Goal: Information Seeking & Learning: Check status

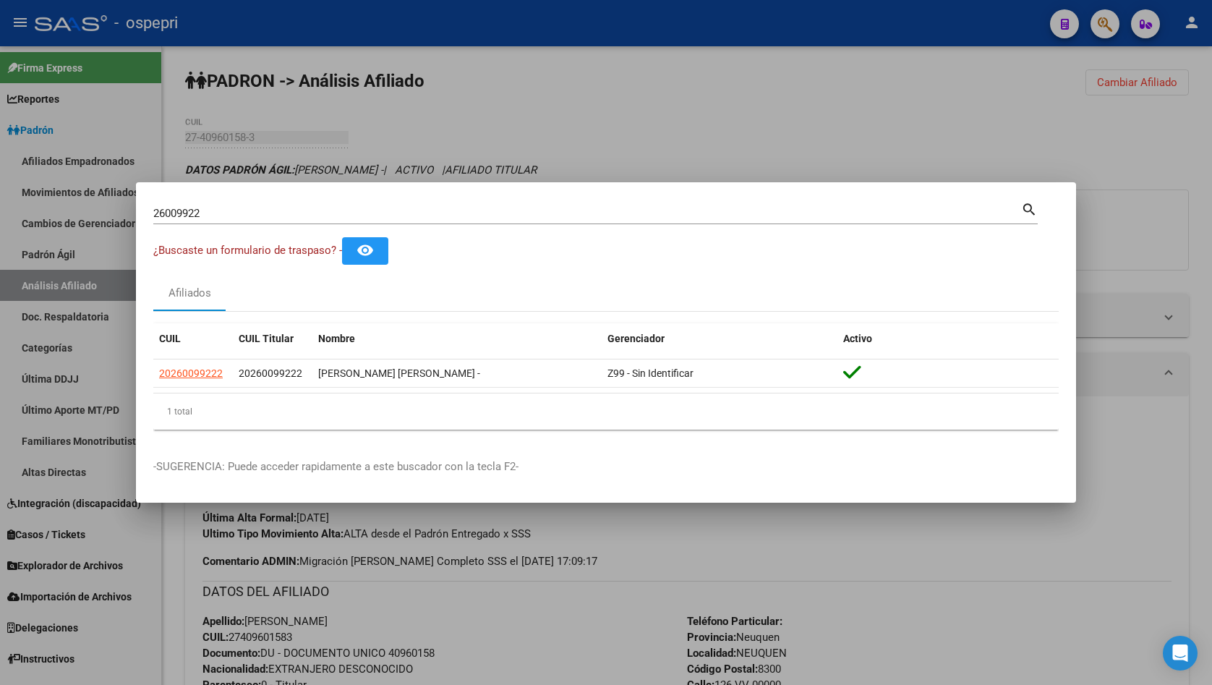
click at [1100, 193] on div at bounding box center [606, 342] width 1212 height 685
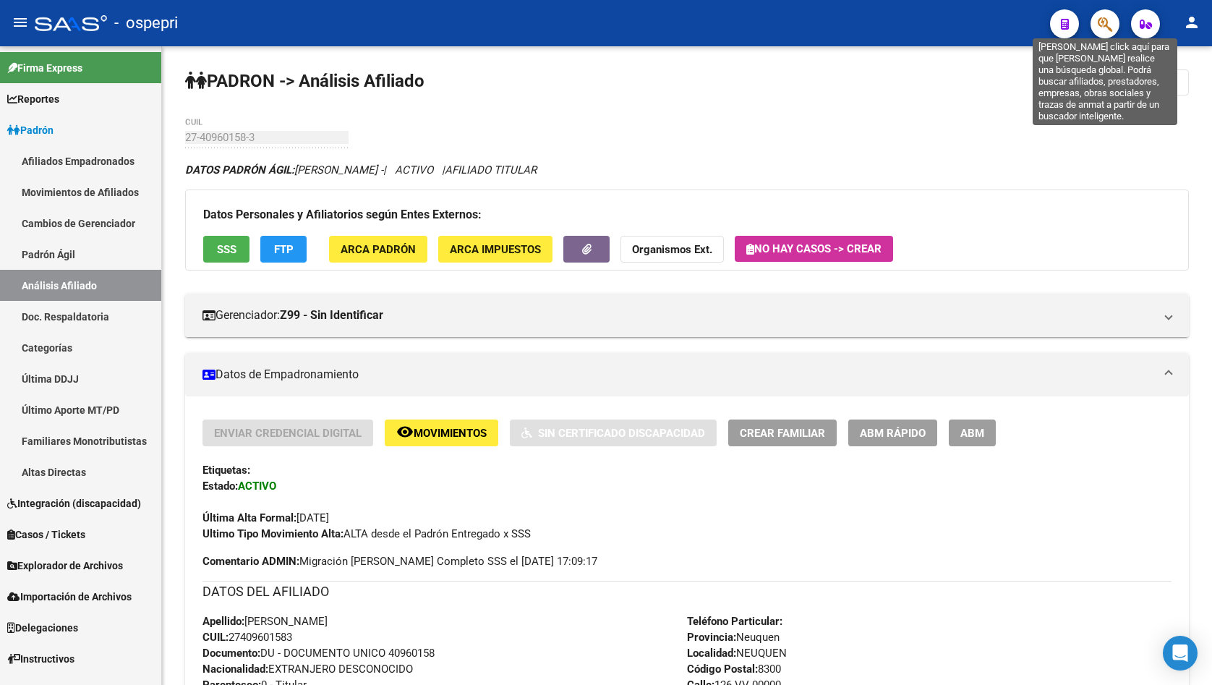
click at [1111, 21] on icon "button" at bounding box center [1105, 24] width 14 height 17
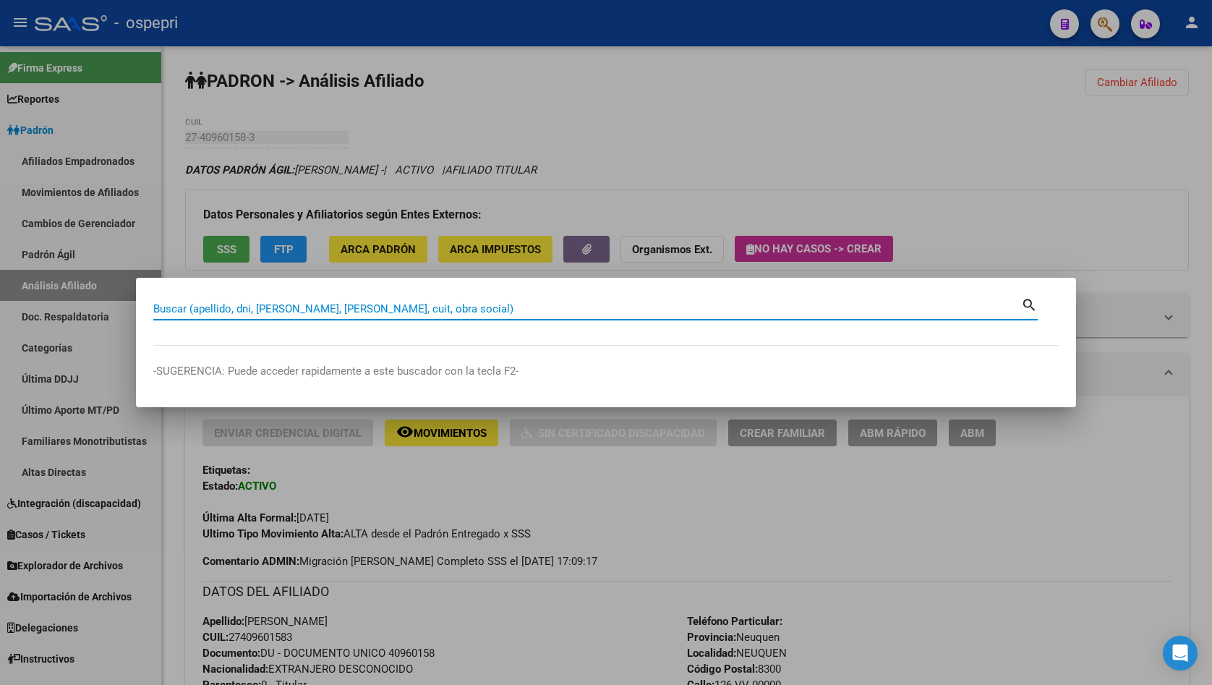
paste input "26009922"
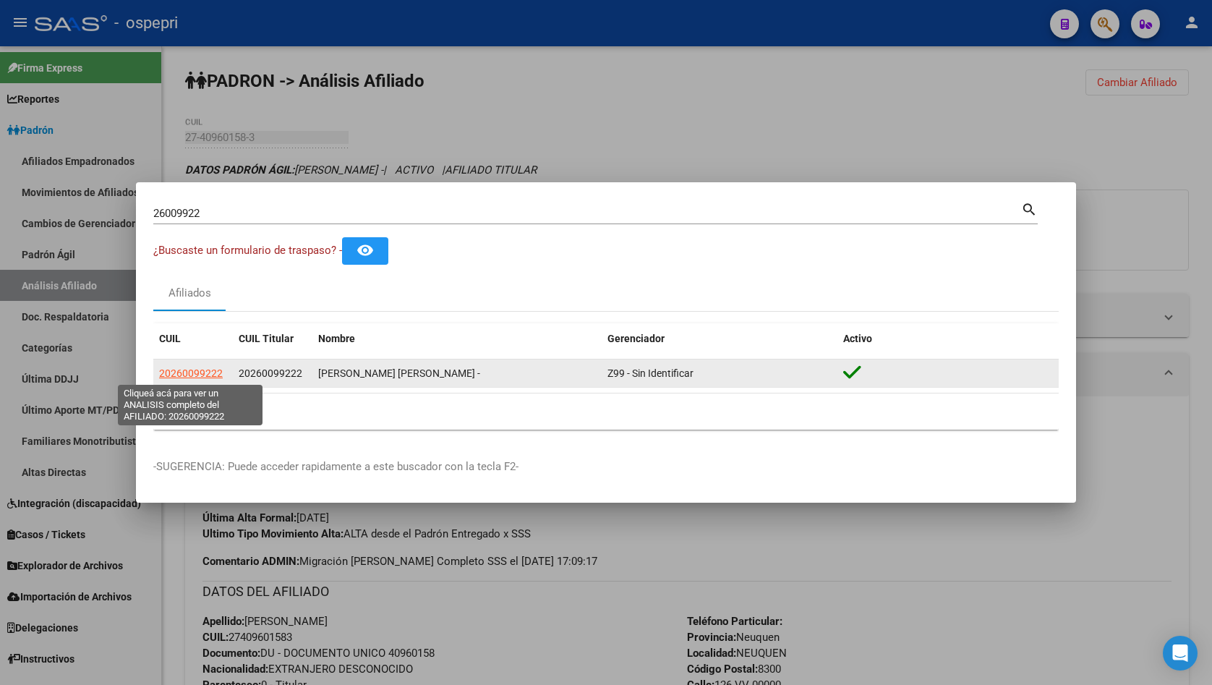
click at [190, 371] on span "20260099222" at bounding box center [191, 374] width 64 height 12
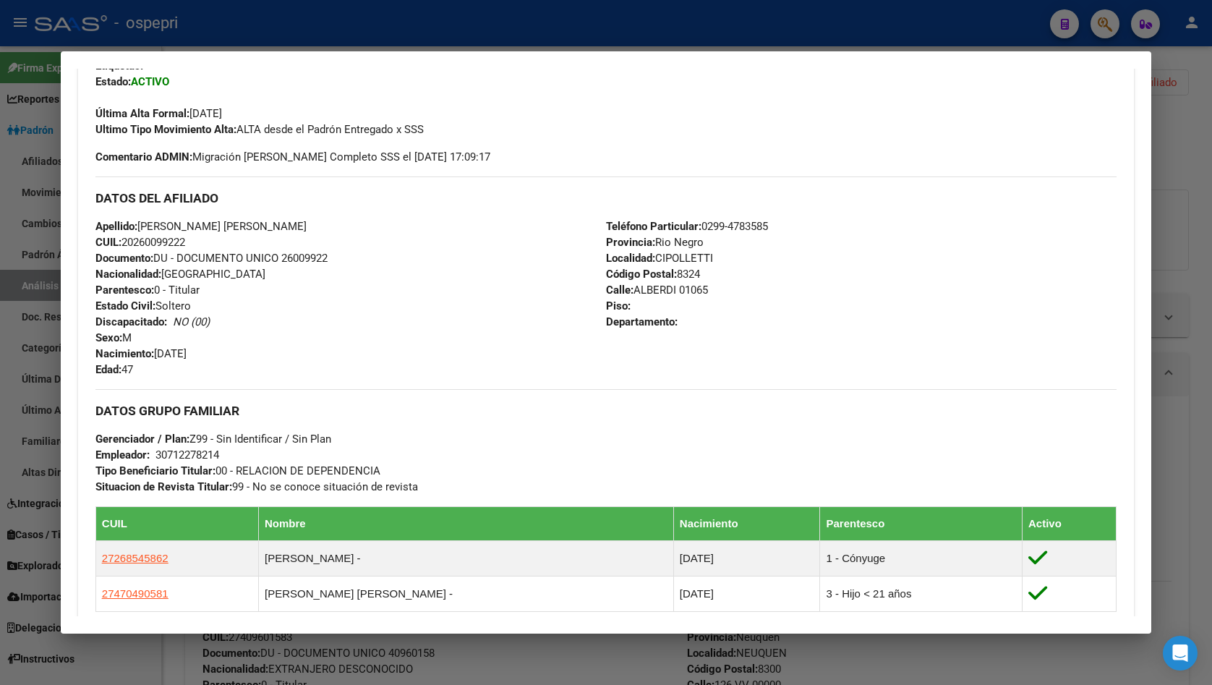
scroll to position [638, 0]
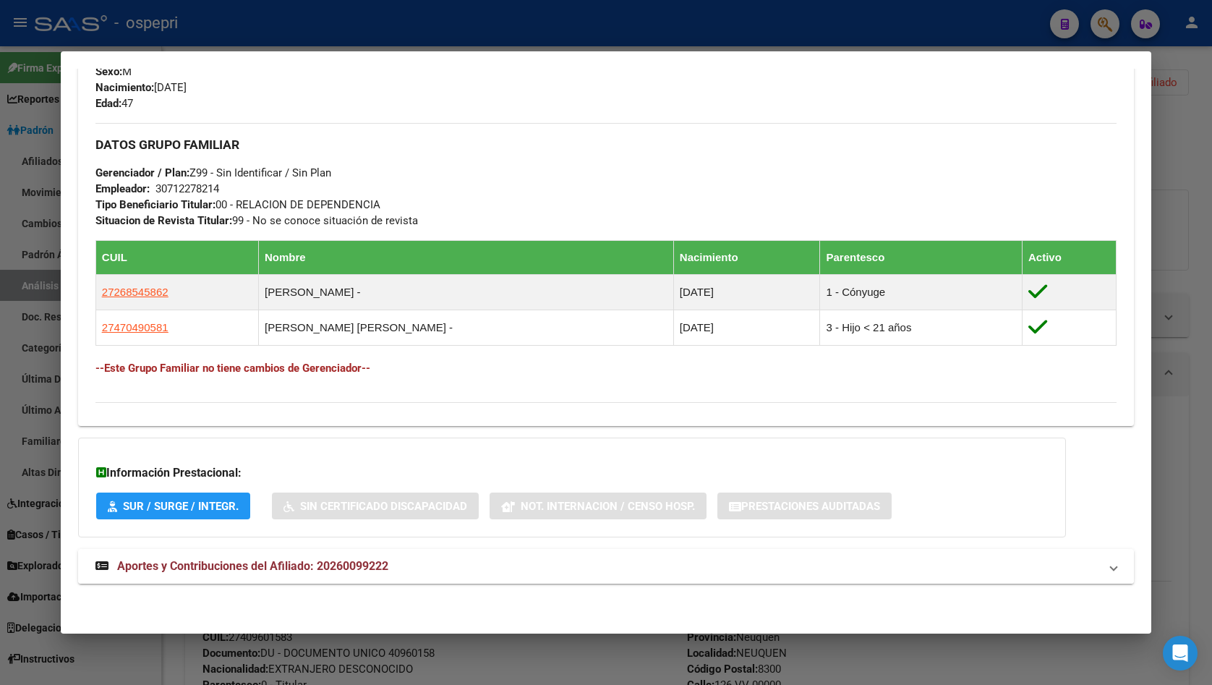
click at [402, 551] on mat-expansion-panel-header "Aportes y Contribuciones del Afiliado: 20260099222" at bounding box center [606, 566] width 1056 height 35
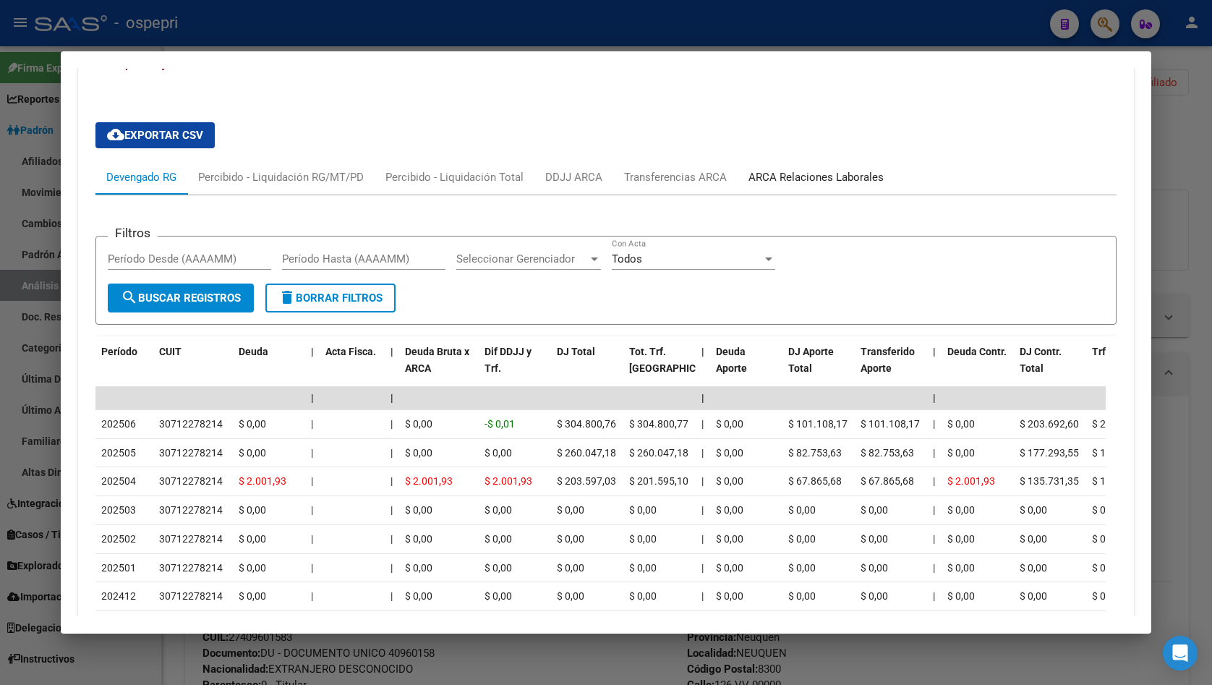
click at [803, 169] on div "ARCA Relaciones Laborales" at bounding box center [816, 177] width 157 height 35
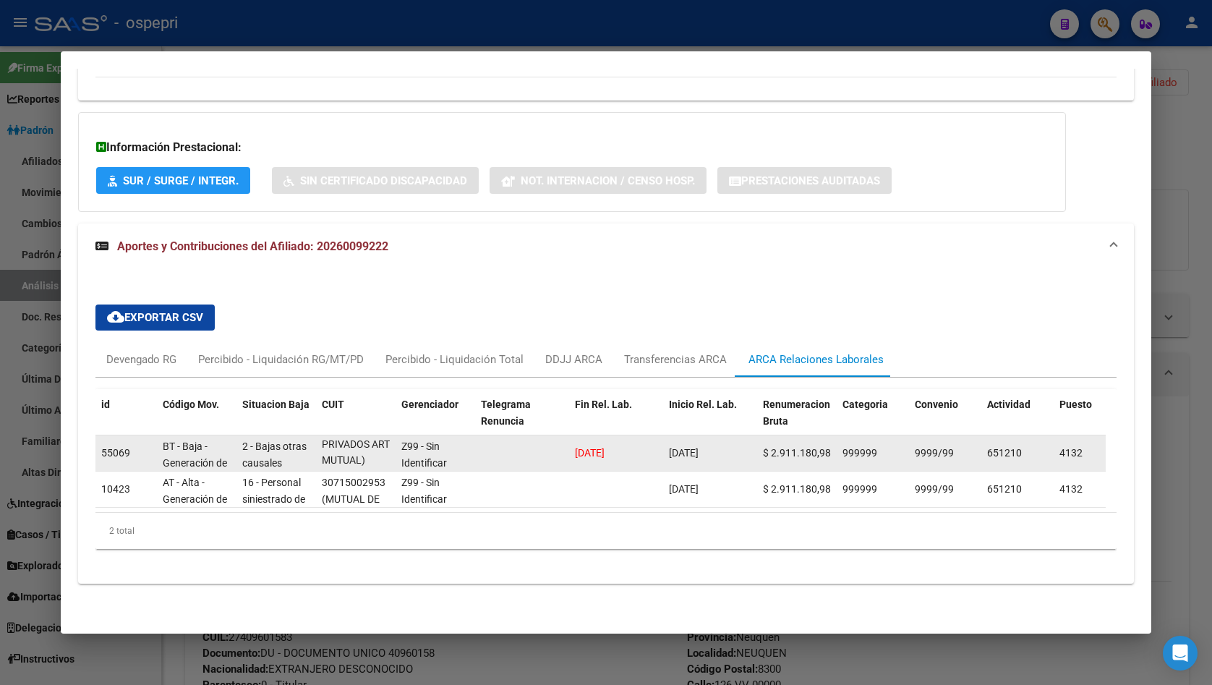
scroll to position [1, 0]
drag, startPoint x: 386, startPoint y: 453, endPoint x: 399, endPoint y: 457, distance: 13.7
click at [399, 457] on div "55069 BT - Baja - Generación de Clave 2 - Bajas otras causales 30715002953 (MUT…" at bounding box center [994, 454] width 1798 height 36
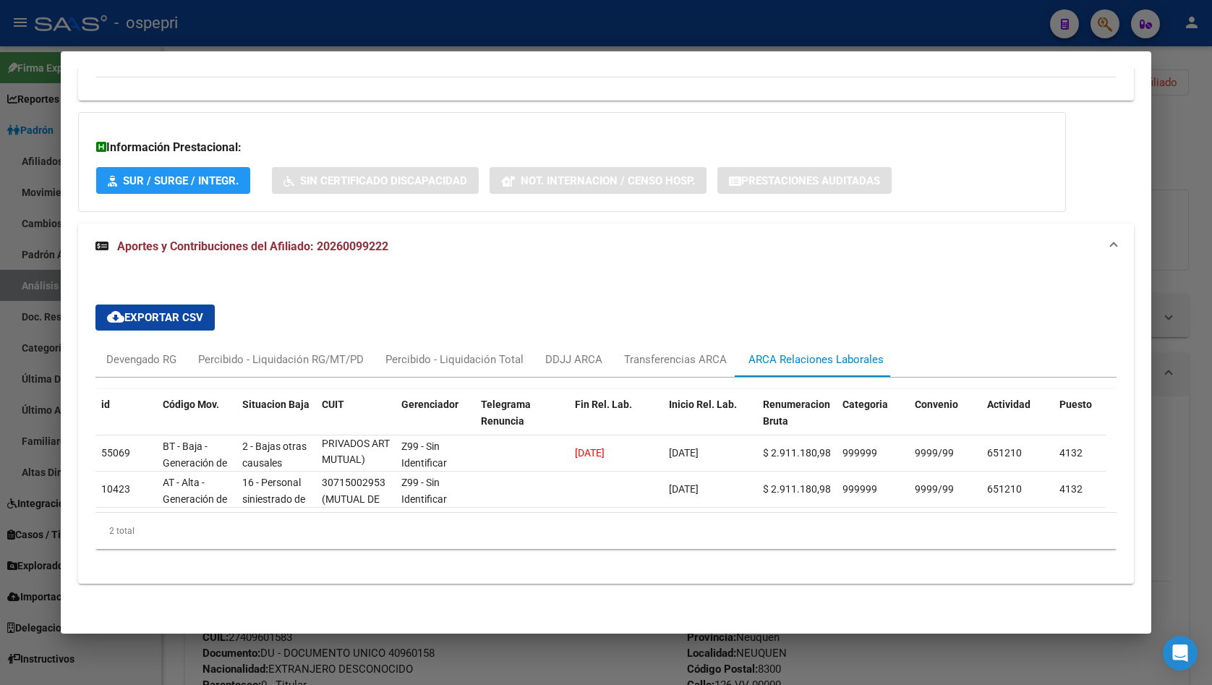
click at [838, 251] on mat-expansion-panel-header "Aportes y Contribuciones del Afiliado: 20260099222" at bounding box center [606, 247] width 1056 height 46
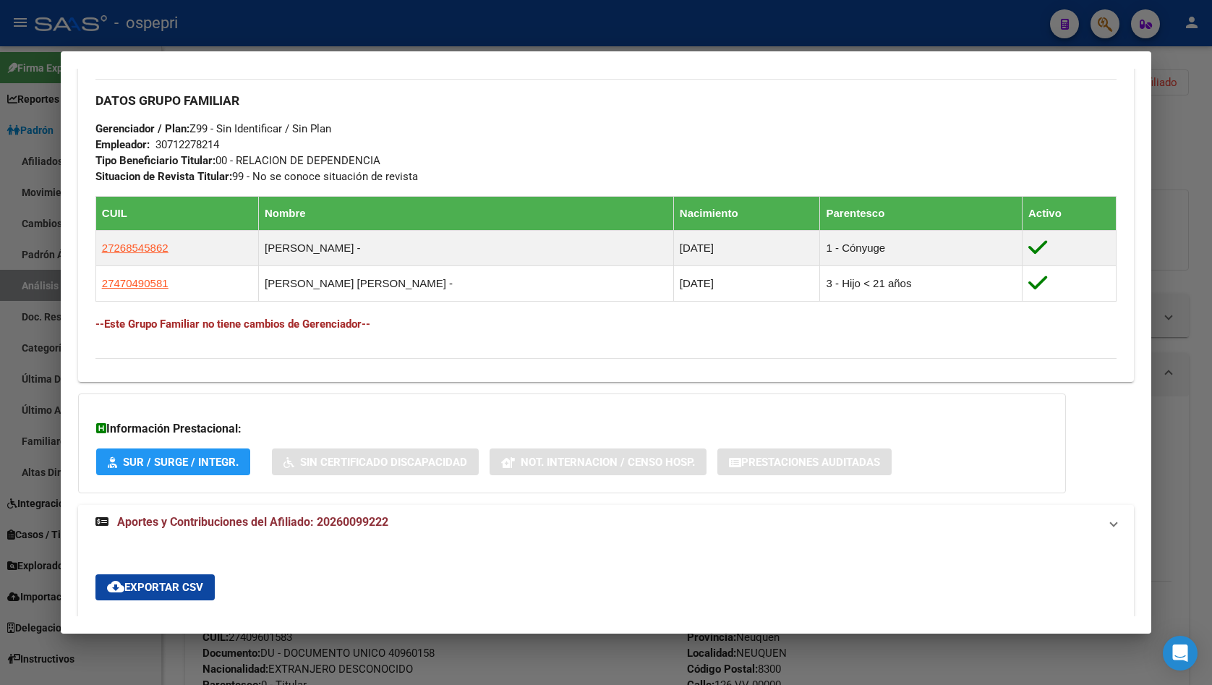
scroll to position [638, 0]
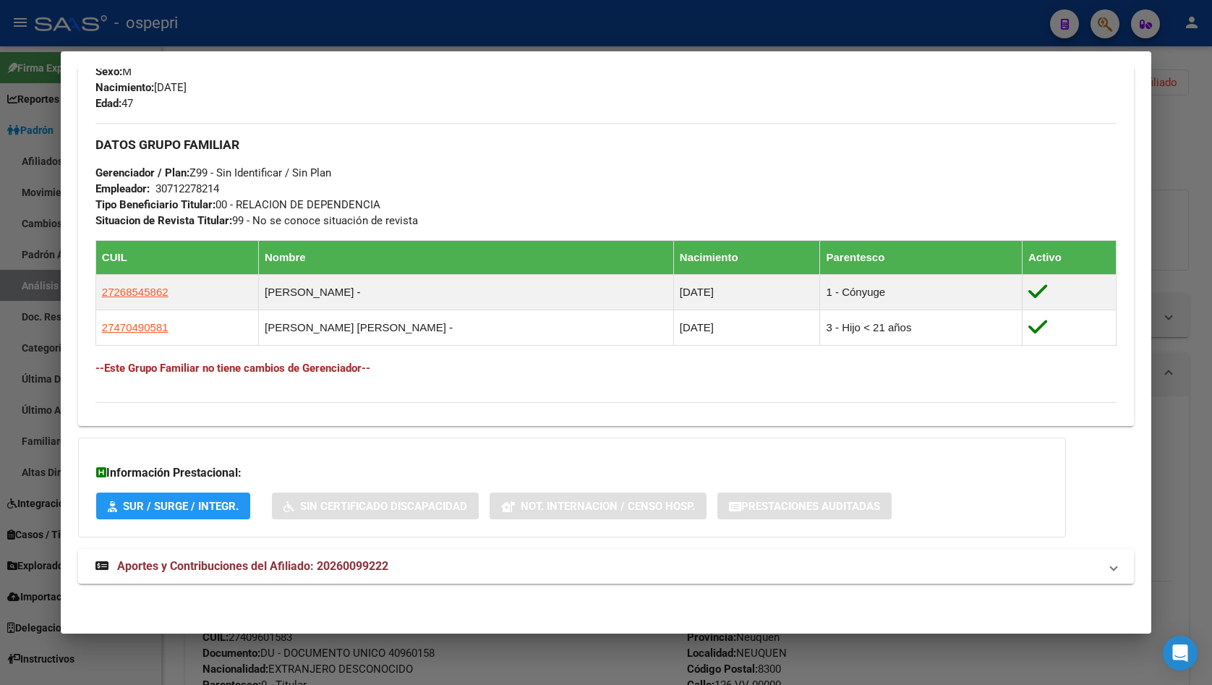
drag, startPoint x: 1178, startPoint y: 311, endPoint x: 1038, endPoint y: 289, distance: 142.1
click at [1178, 311] on div at bounding box center [606, 342] width 1212 height 685
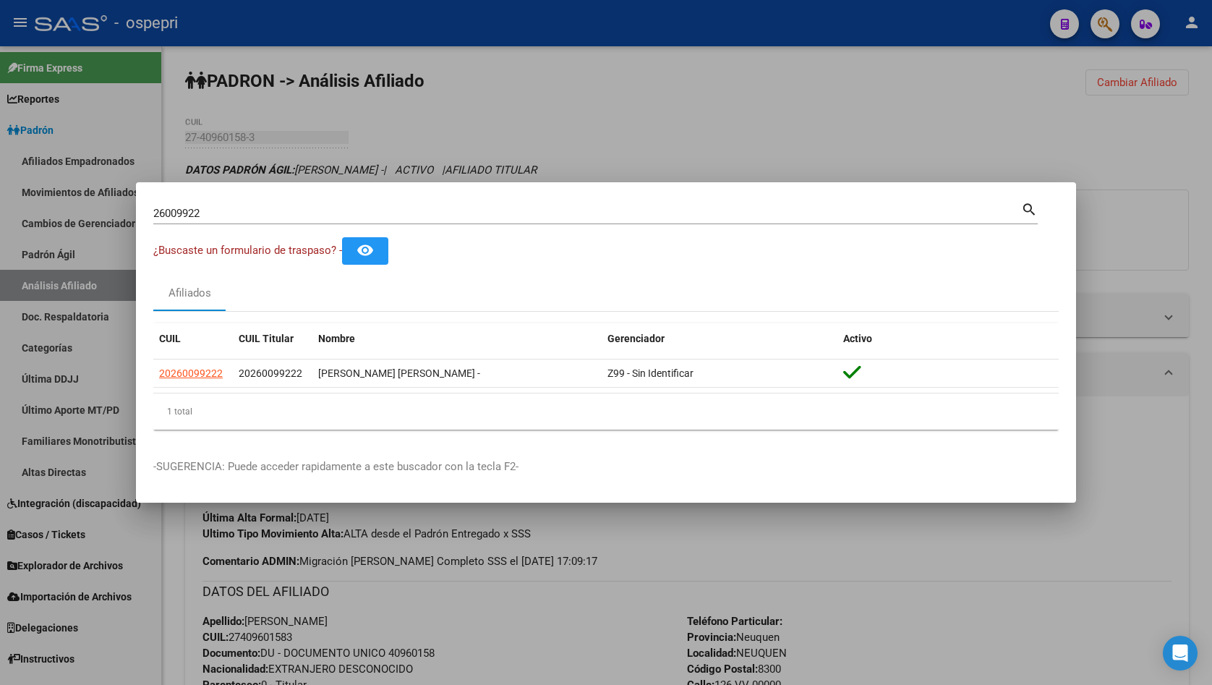
click at [354, 212] on input "26009922" at bounding box center [587, 213] width 868 height 13
paste input "410989"
type input "24109892"
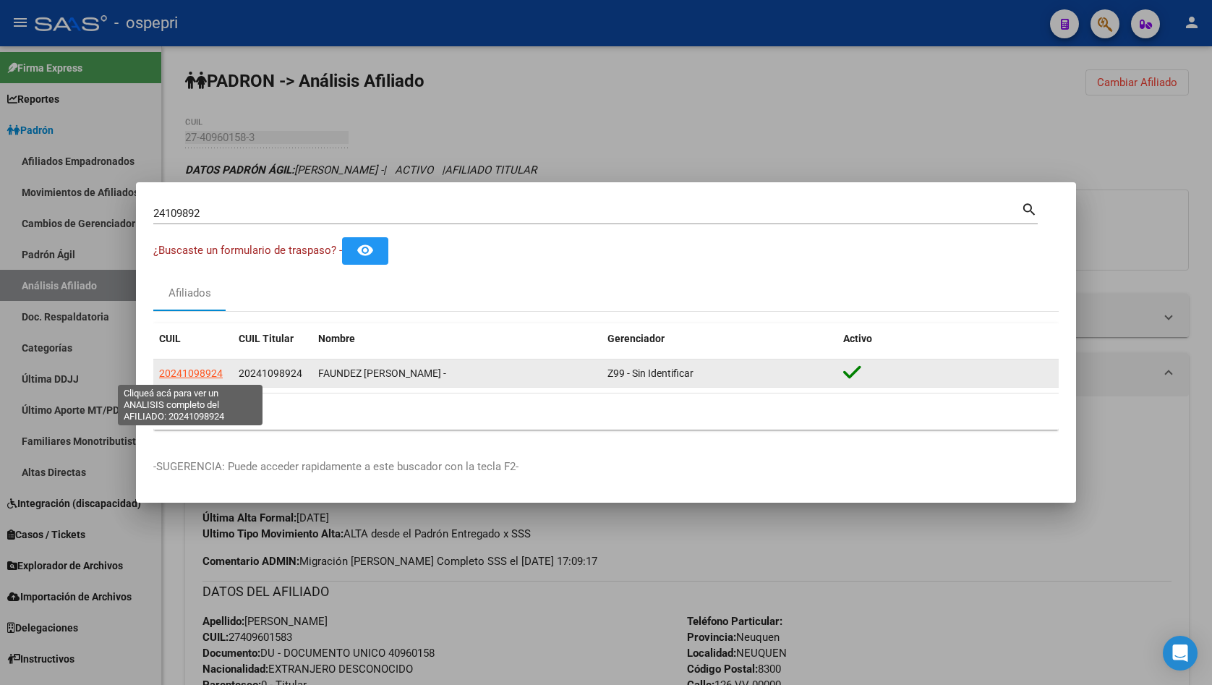
click at [173, 370] on span "20241098924" at bounding box center [191, 374] width 64 height 12
type textarea "20241098924"
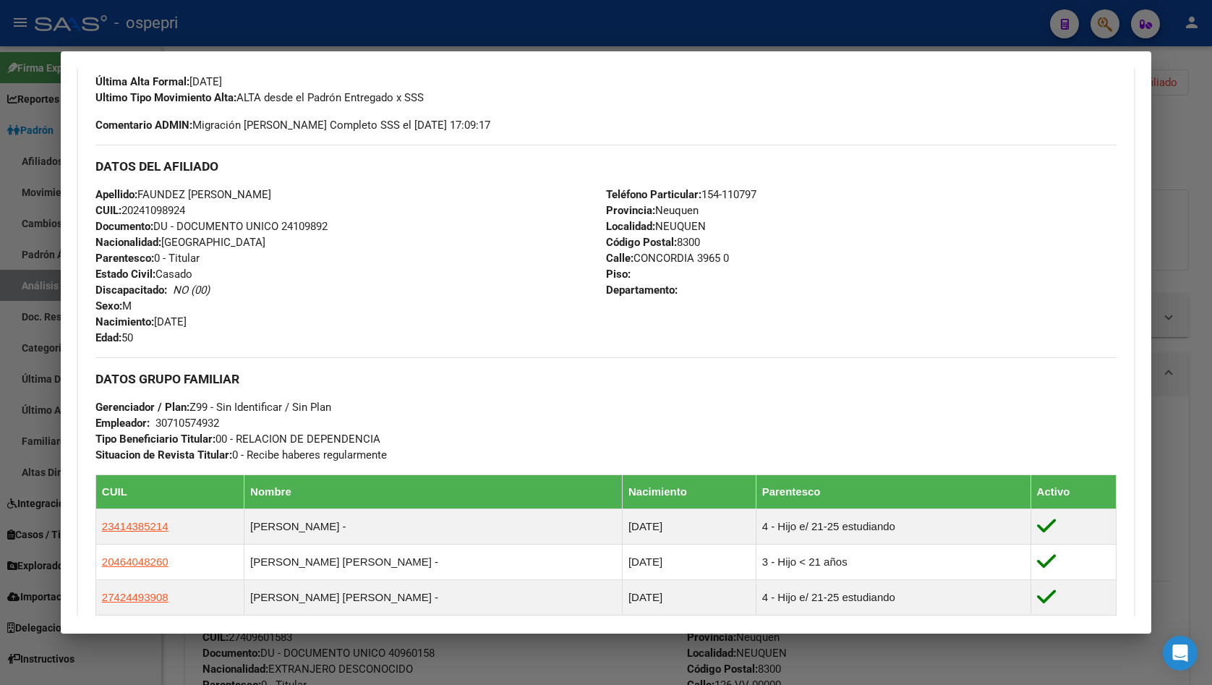
scroll to position [674, 0]
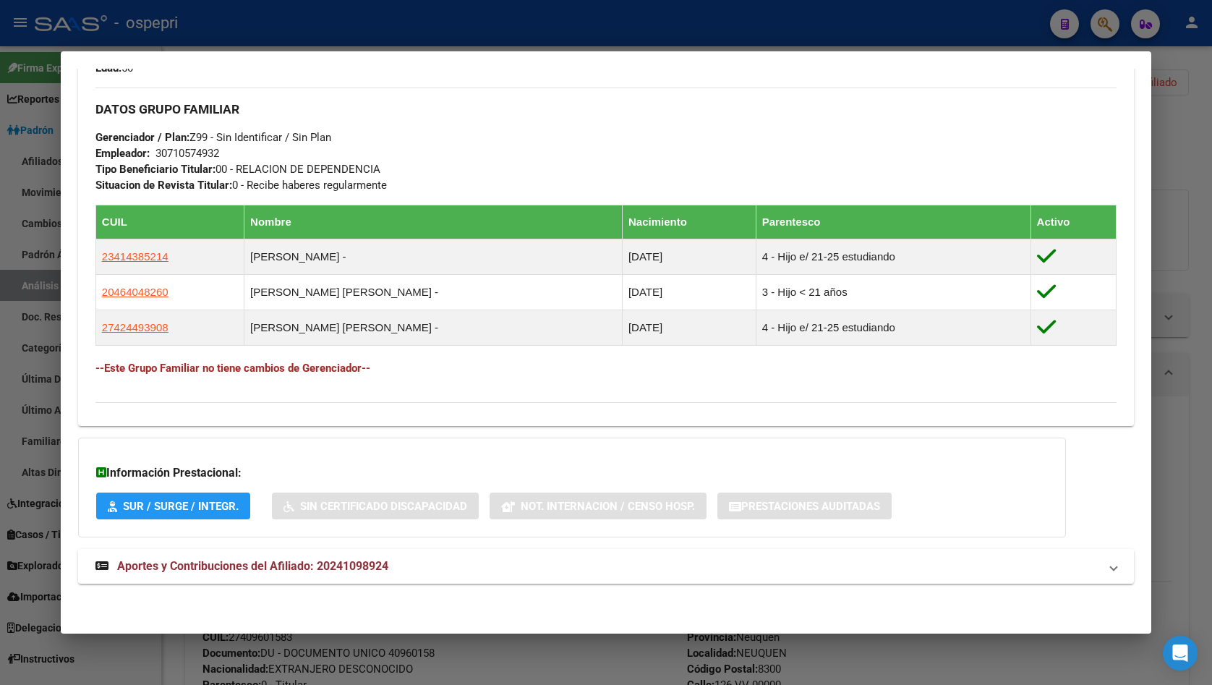
click at [360, 572] on span "Aportes y Contribuciones del Afiliado: 20241098924" at bounding box center [252, 566] width 271 height 14
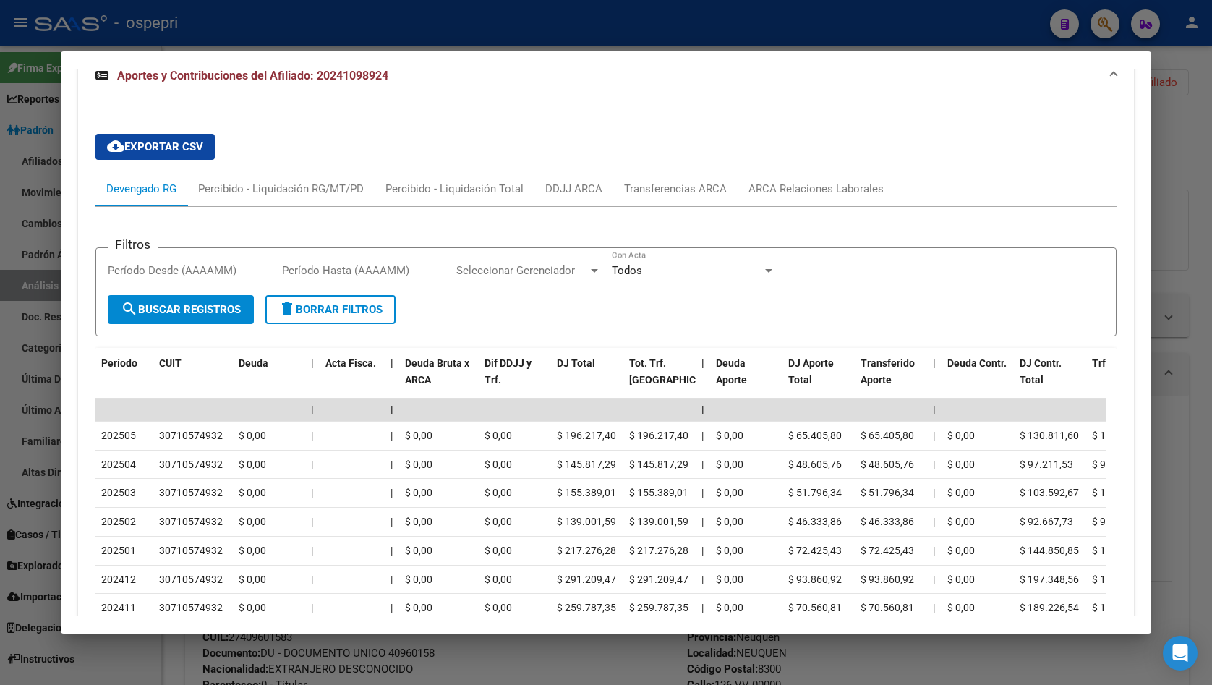
scroll to position [1252, 0]
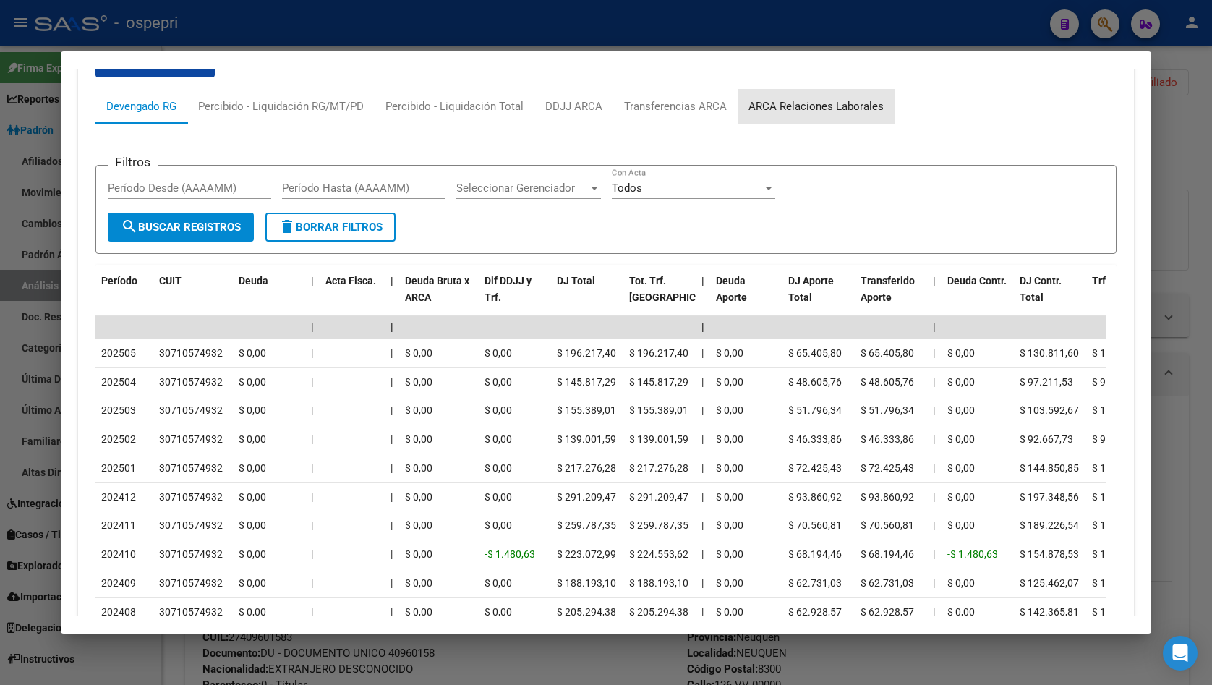
click at [820, 105] on div "ARCA Relaciones Laborales" at bounding box center [816, 106] width 135 height 16
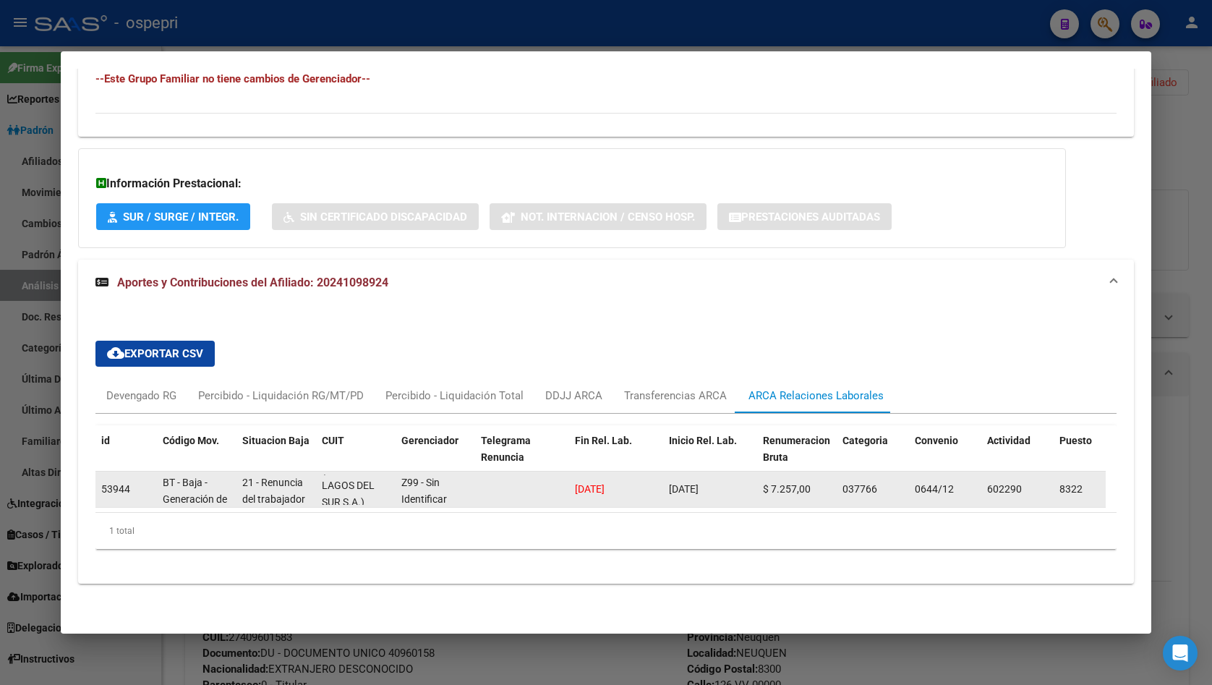
scroll to position [1, 0]
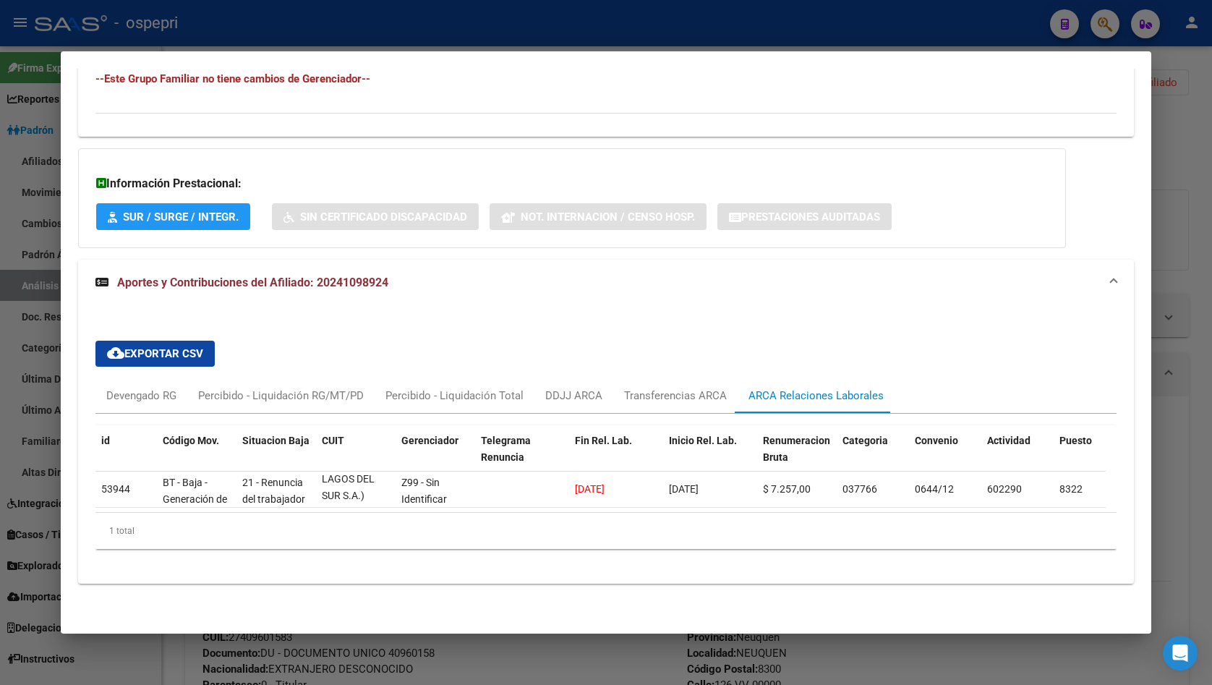
drag, startPoint x: 326, startPoint y: 475, endPoint x: 365, endPoint y: 510, distance: 51.7
click at [365, 510] on datatable-body "53944 BT - Baja - Generación de Clave 21 - Renuncia del trabajador / ART.240 - …" at bounding box center [600, 492] width 1011 height 41
click at [856, 284] on mat-panel-title "Aportes y Contribuciones del Afiliado: 20241098924" at bounding box center [597, 282] width 1004 height 17
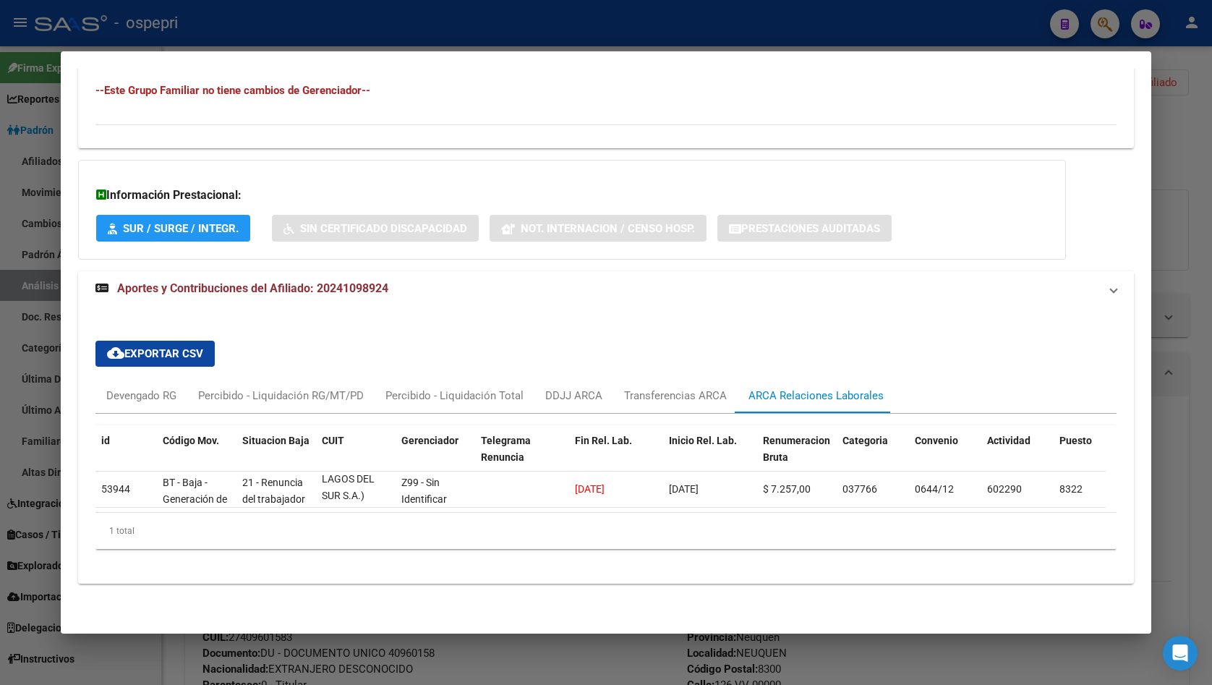
scroll to position [674, 0]
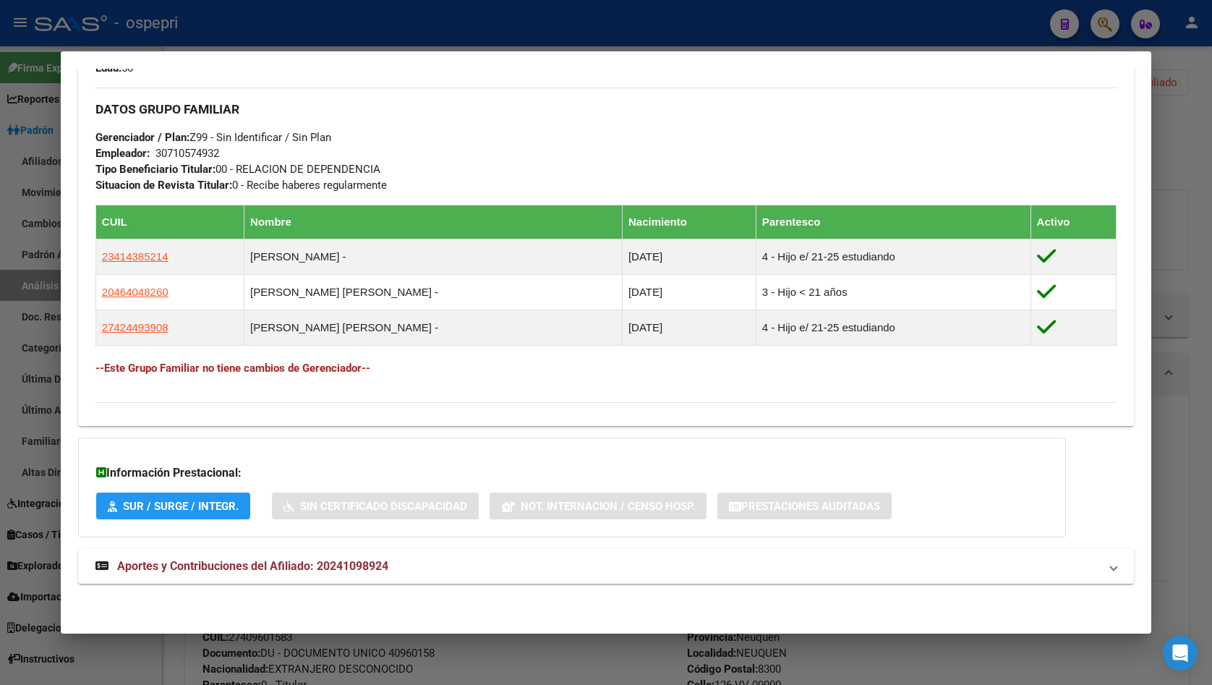
click at [386, 579] on mat-expansion-panel-header "Aportes y Contribuciones del Afiliado: 20241098924" at bounding box center [606, 566] width 1056 height 35
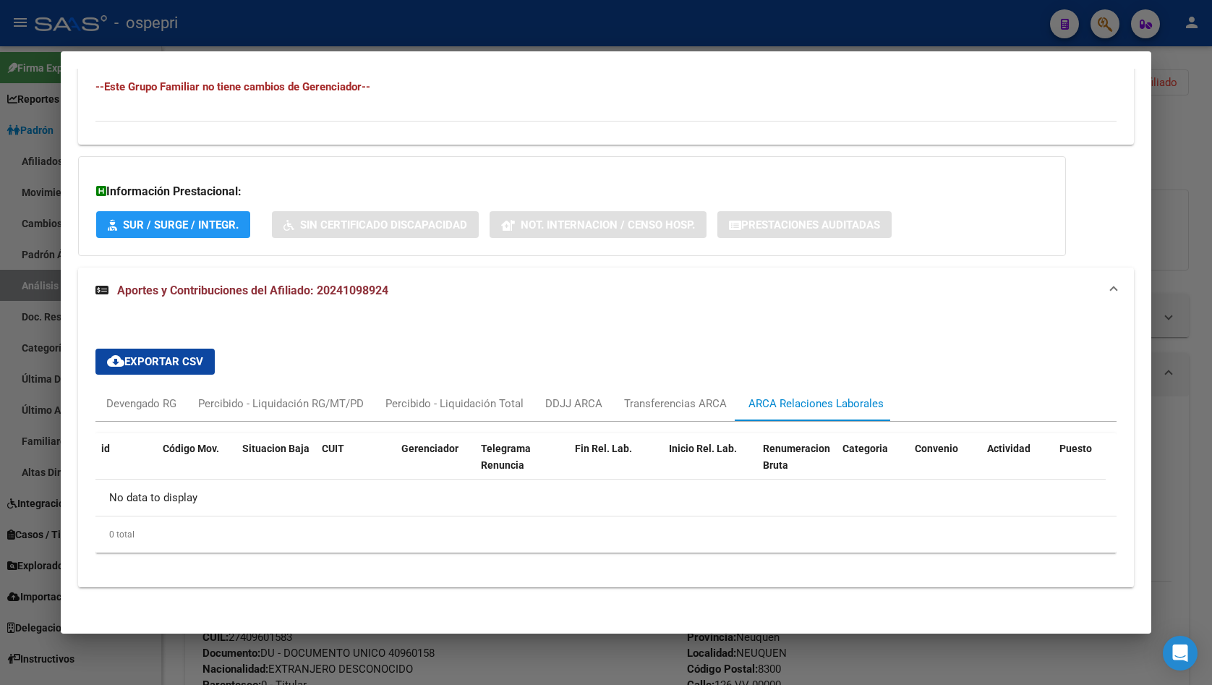
scroll to position [959, 0]
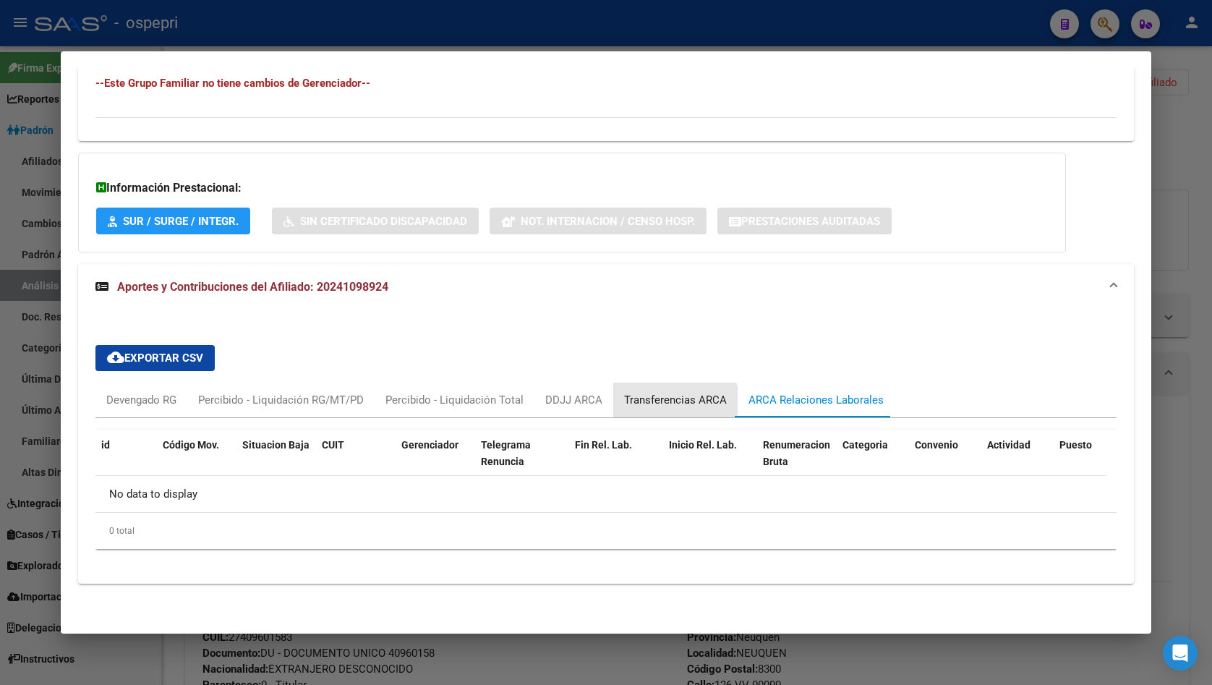
click at [643, 407] on div "Transferencias ARCA" at bounding box center [675, 400] width 103 height 16
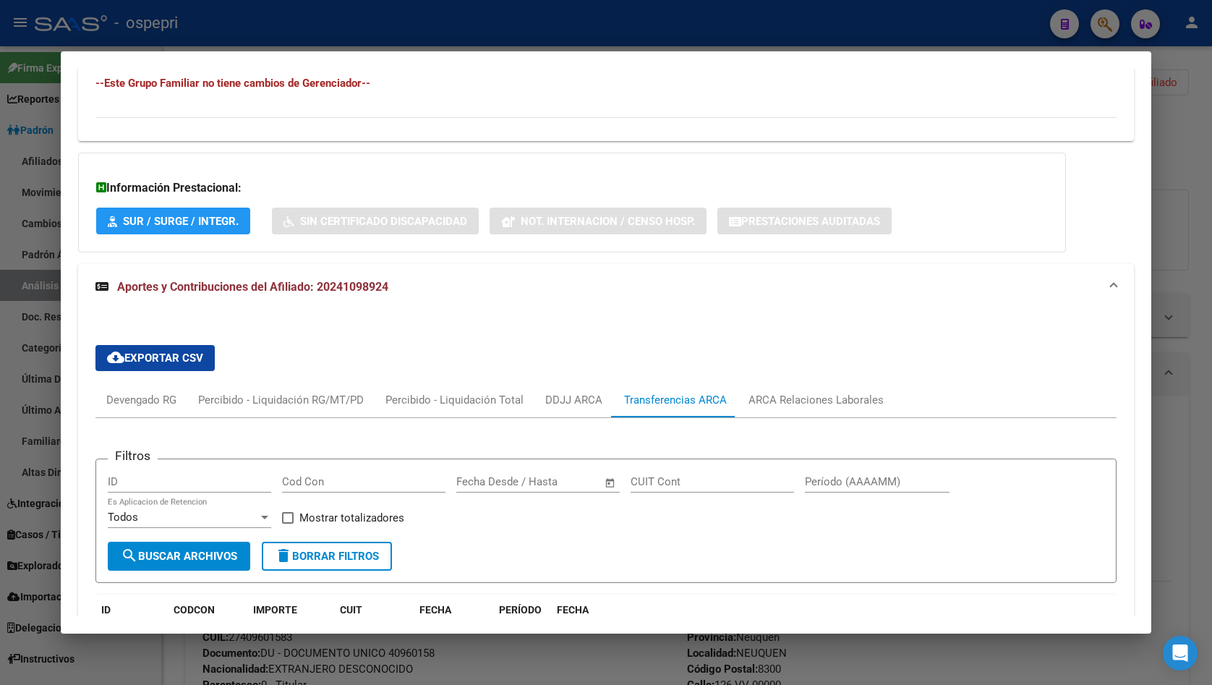
click at [778, 374] on div "cloud_download Exportar CSV Devengado RG Percibido - Liquidación RG/MT/PD Perci…" at bounding box center [605, 627] width 1021 height 586
click at [786, 393] on div "ARCA Relaciones Laborales" at bounding box center [816, 400] width 135 height 16
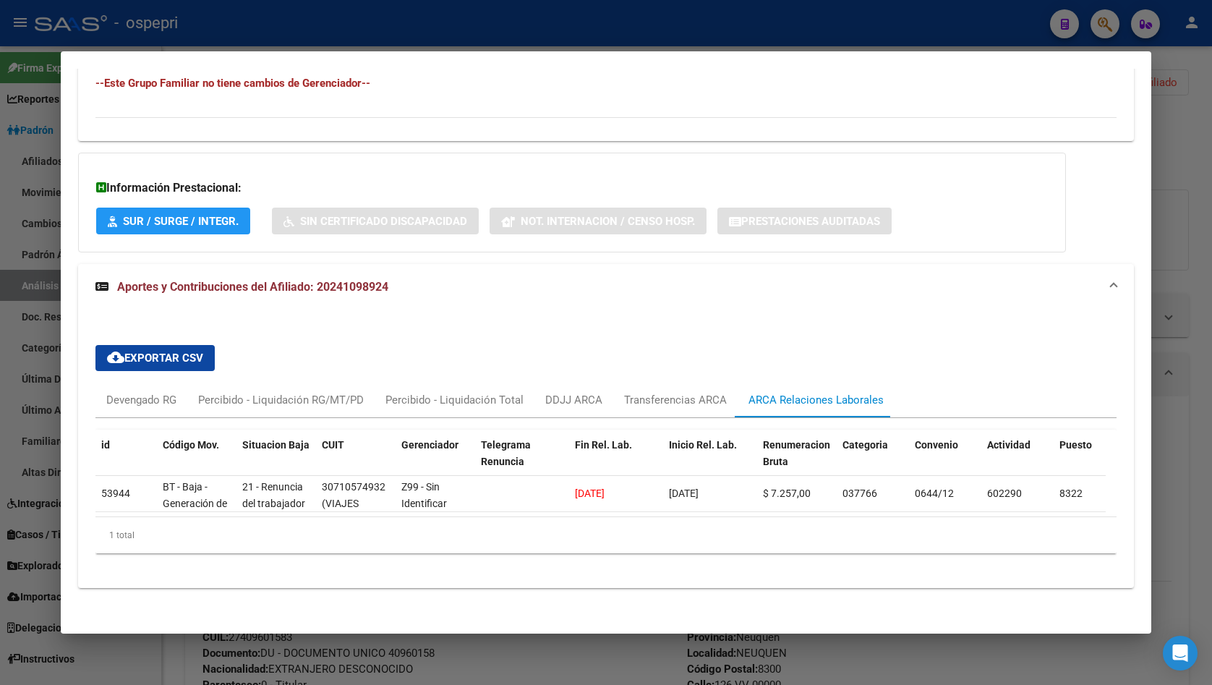
scroll to position [974, 0]
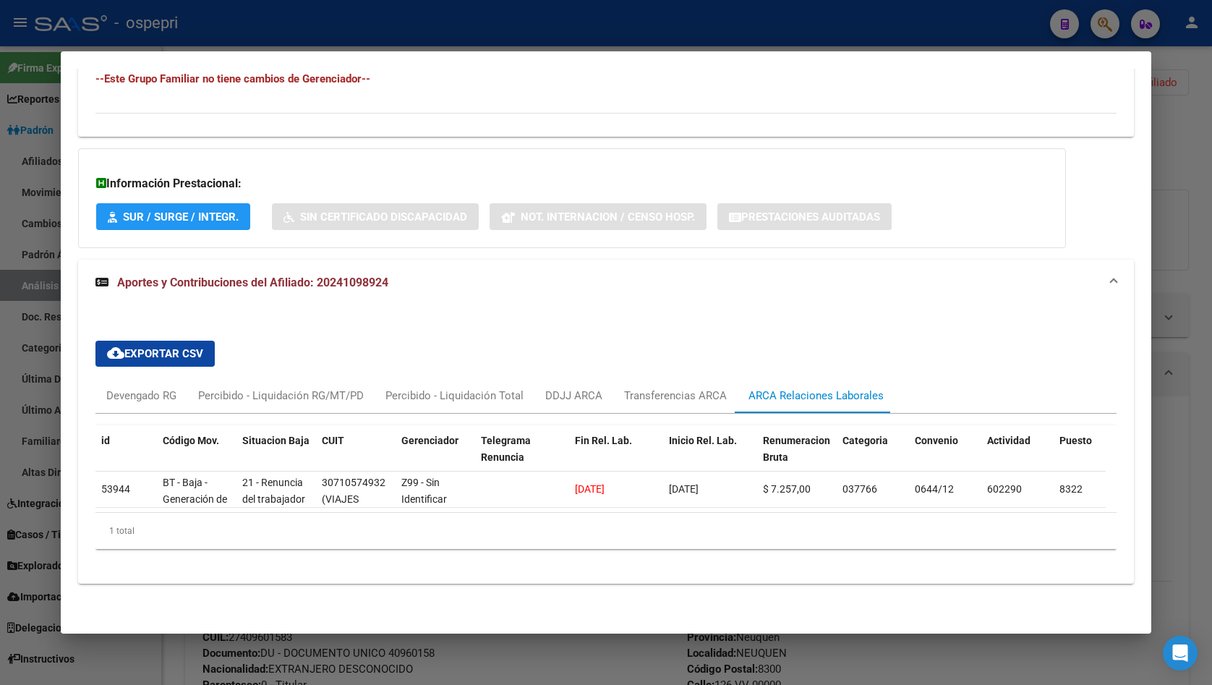
click at [1171, 123] on div at bounding box center [606, 342] width 1212 height 685
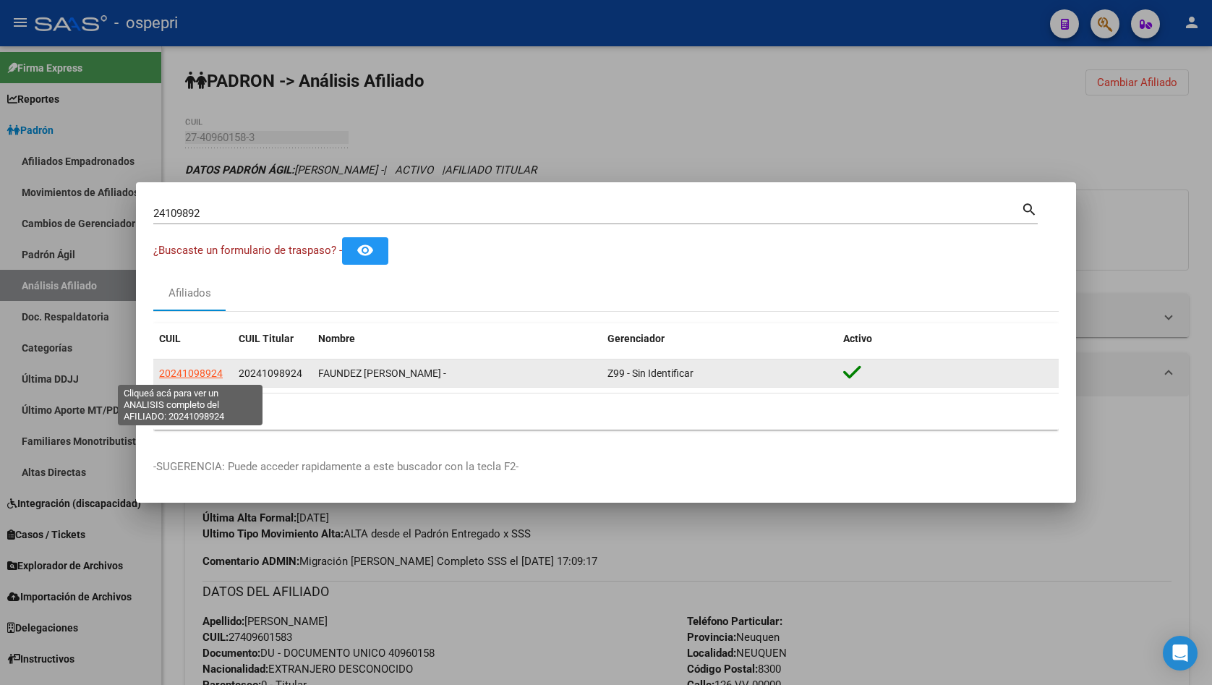
click at [187, 370] on span "20241098924" at bounding box center [191, 374] width 64 height 12
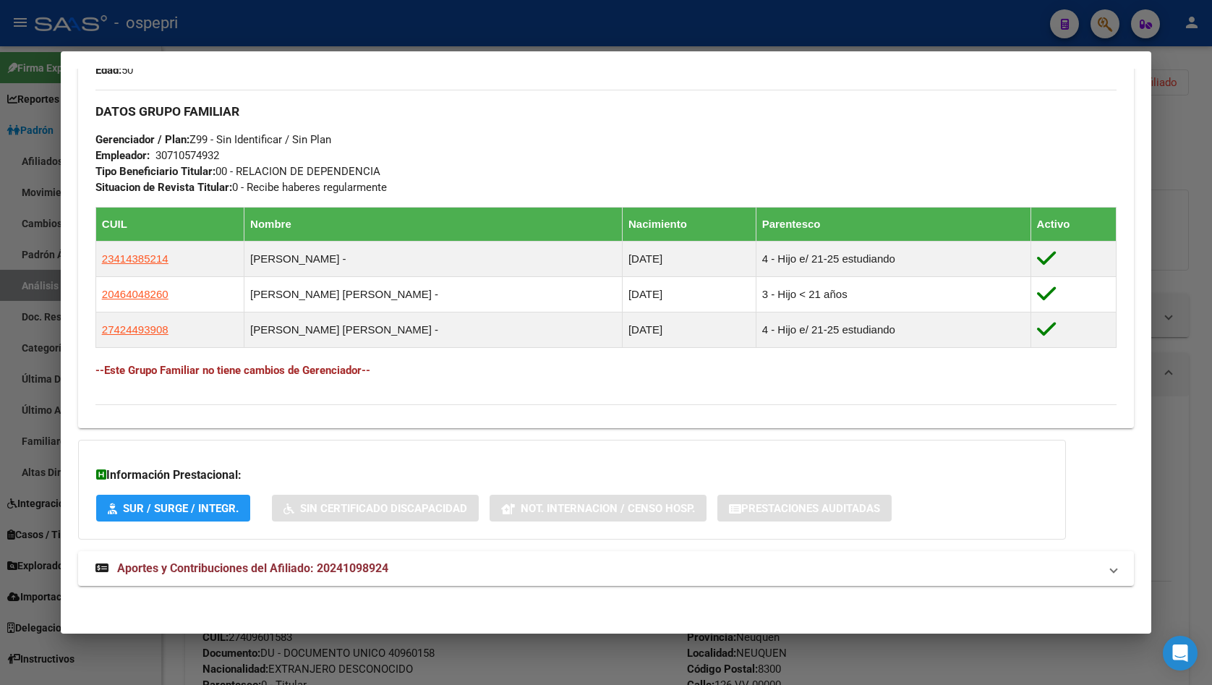
scroll to position [674, 0]
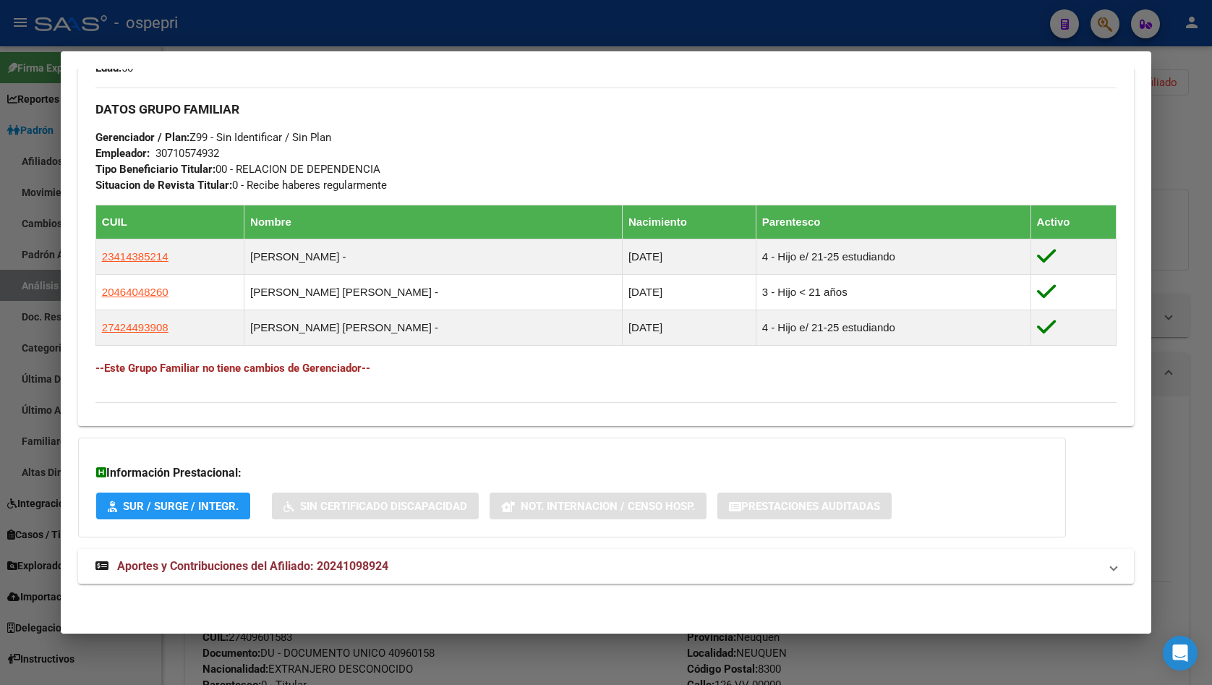
click at [347, 568] on span "Aportes y Contribuciones del Afiliado: 20241098924" at bounding box center [252, 566] width 271 height 14
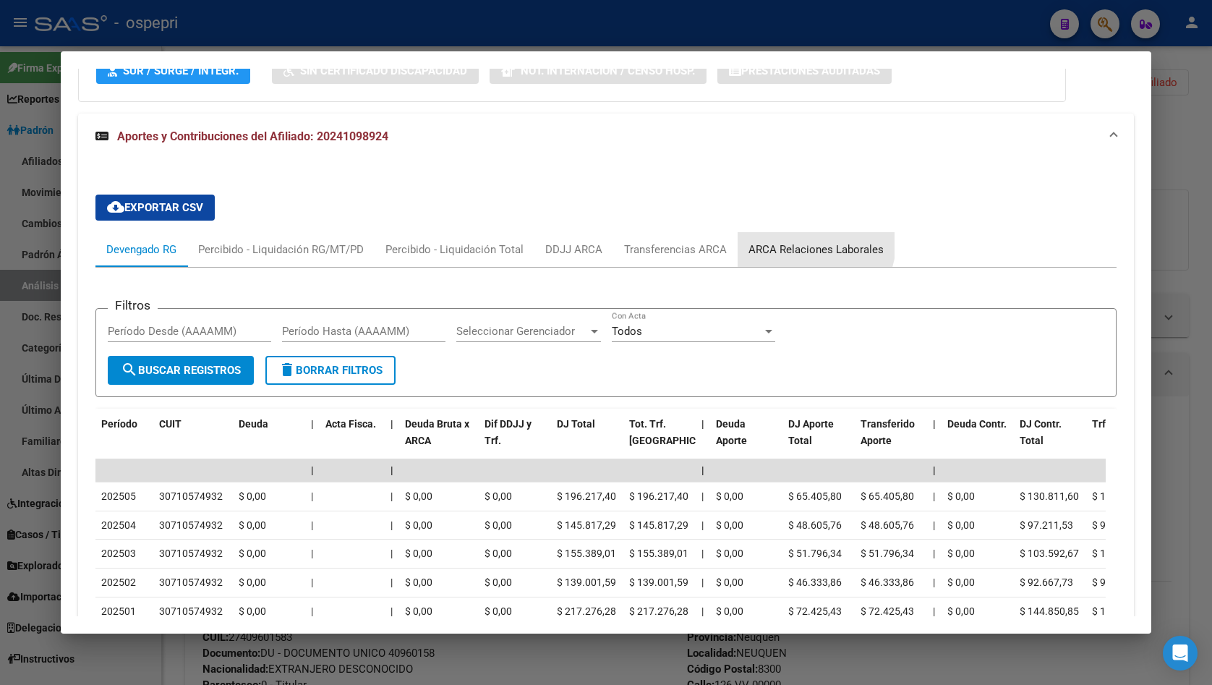
click at [778, 234] on div "ARCA Relaciones Laborales" at bounding box center [816, 249] width 157 height 35
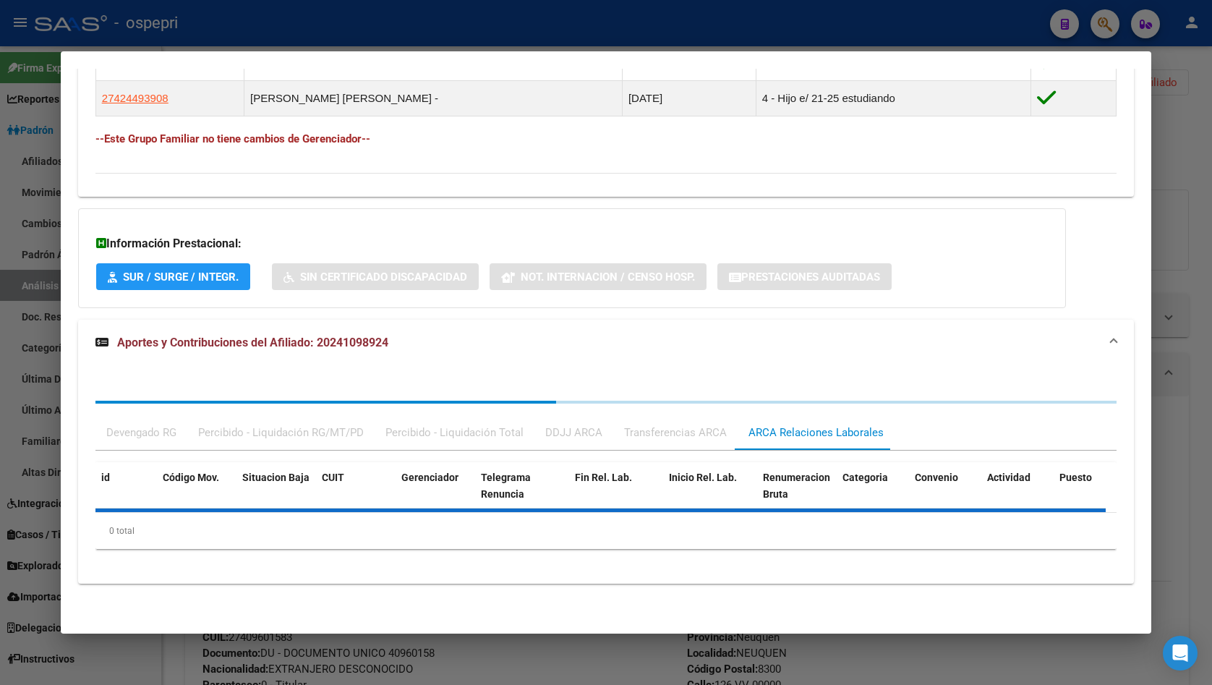
scroll to position [974, 0]
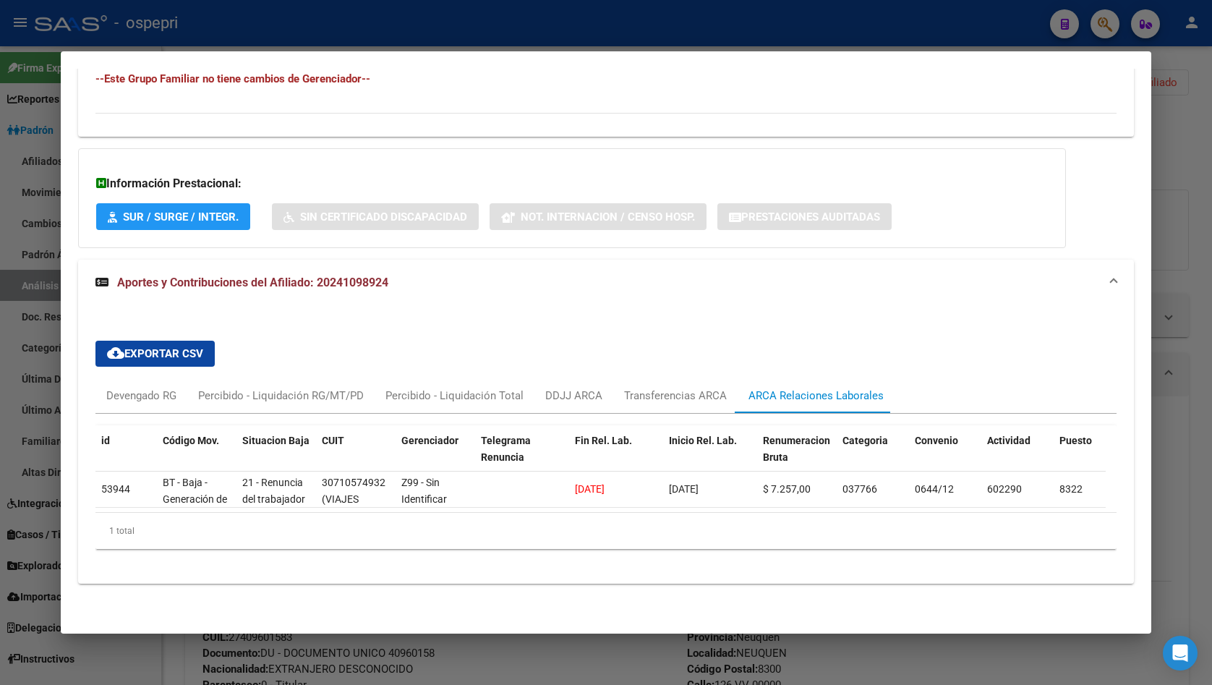
click at [1186, 230] on div at bounding box center [606, 342] width 1212 height 685
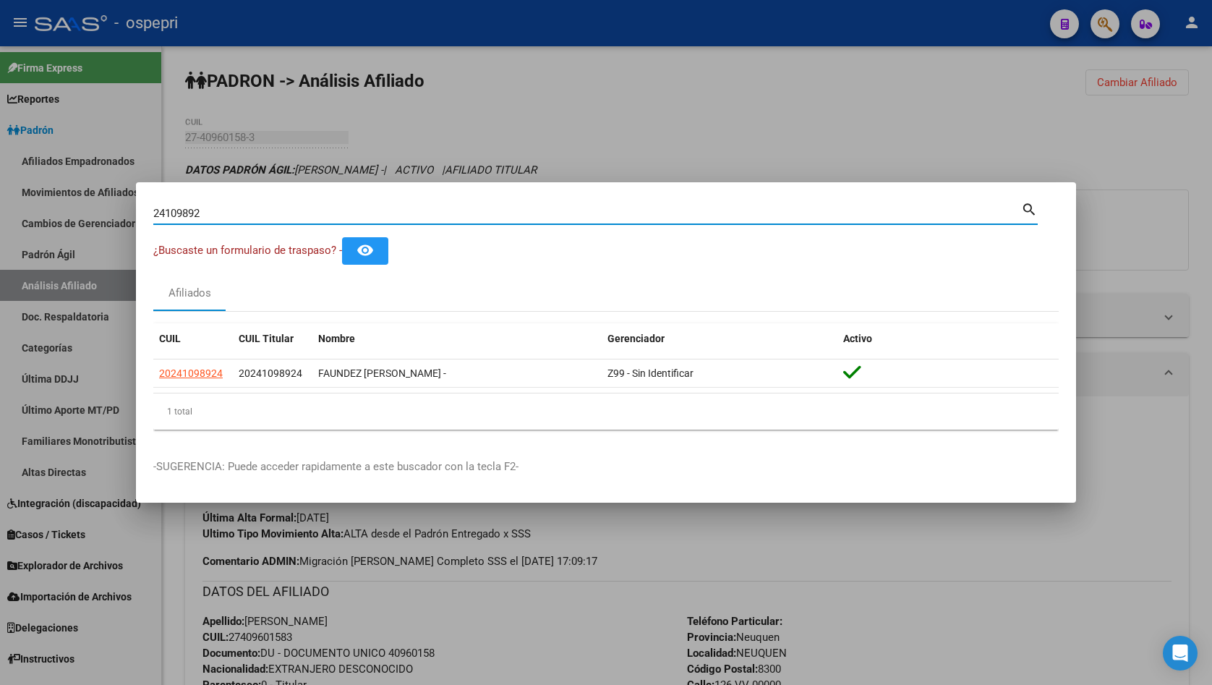
click at [392, 216] on input "24109892" at bounding box center [587, 213] width 868 height 13
paste input "6245380"
type input "26245380"
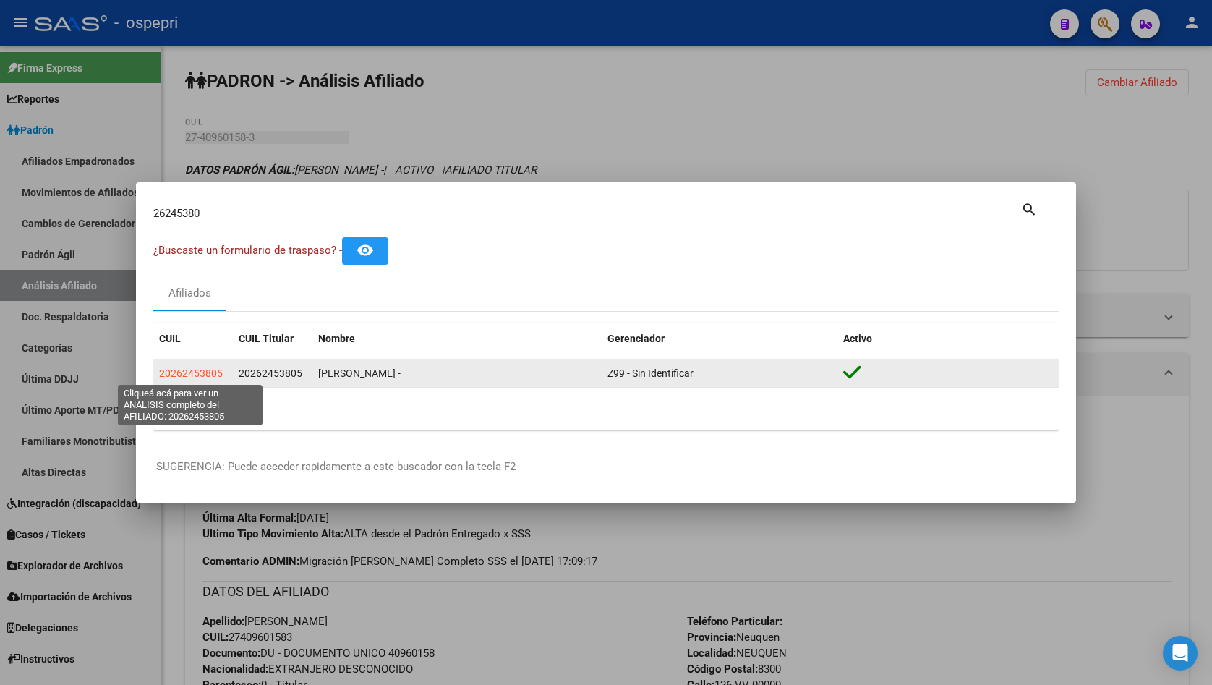
click at [179, 375] on span "20262453805" at bounding box center [191, 374] width 64 height 12
type textarea "20262453805"
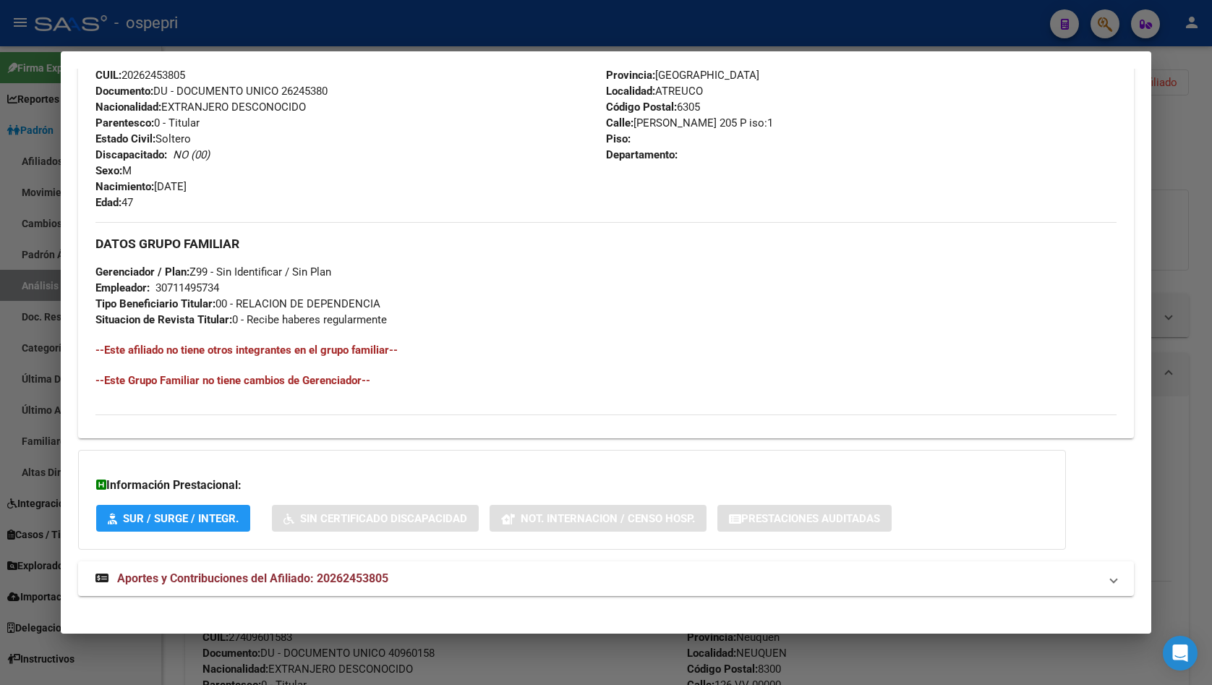
scroll to position [551, 0]
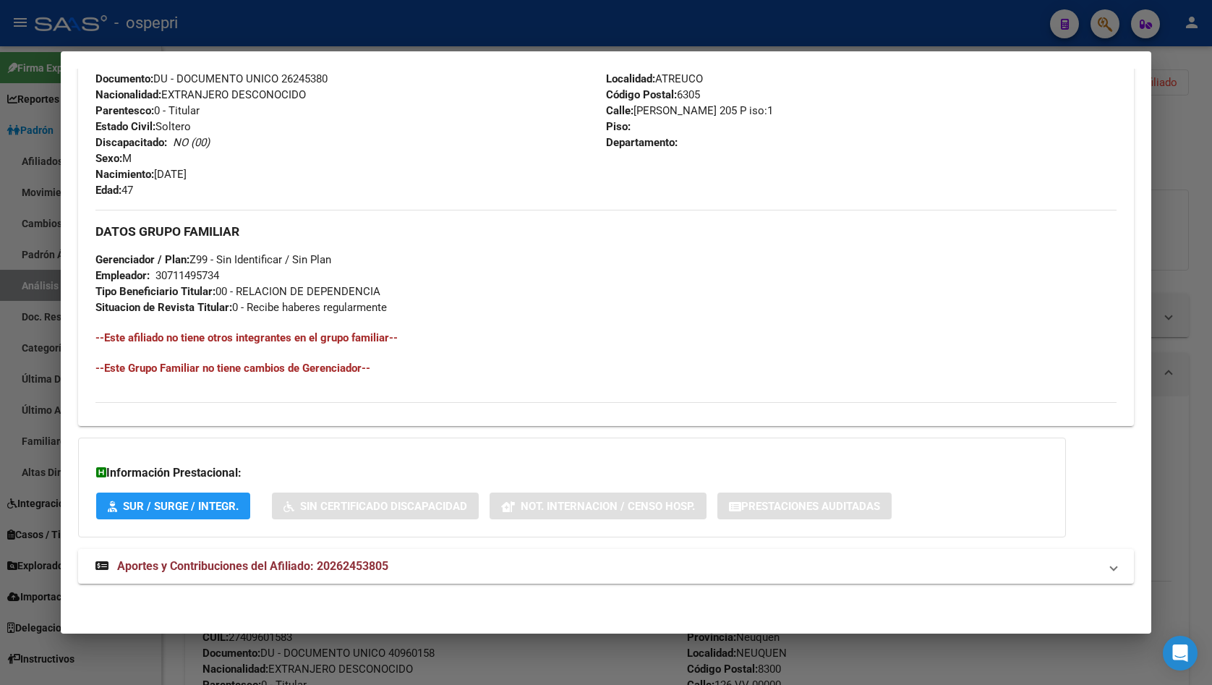
click at [470, 545] on div "DATOS [PERSON_NAME] ÁGIL: [PERSON_NAME] - | ACTIVO | AFILIADO TITULAR Datos Per…" at bounding box center [606, 85] width 1056 height 1032
click at [463, 552] on mat-expansion-panel-header "Aportes y Contribuciones del Afiliado: 20262453805" at bounding box center [606, 566] width 1056 height 35
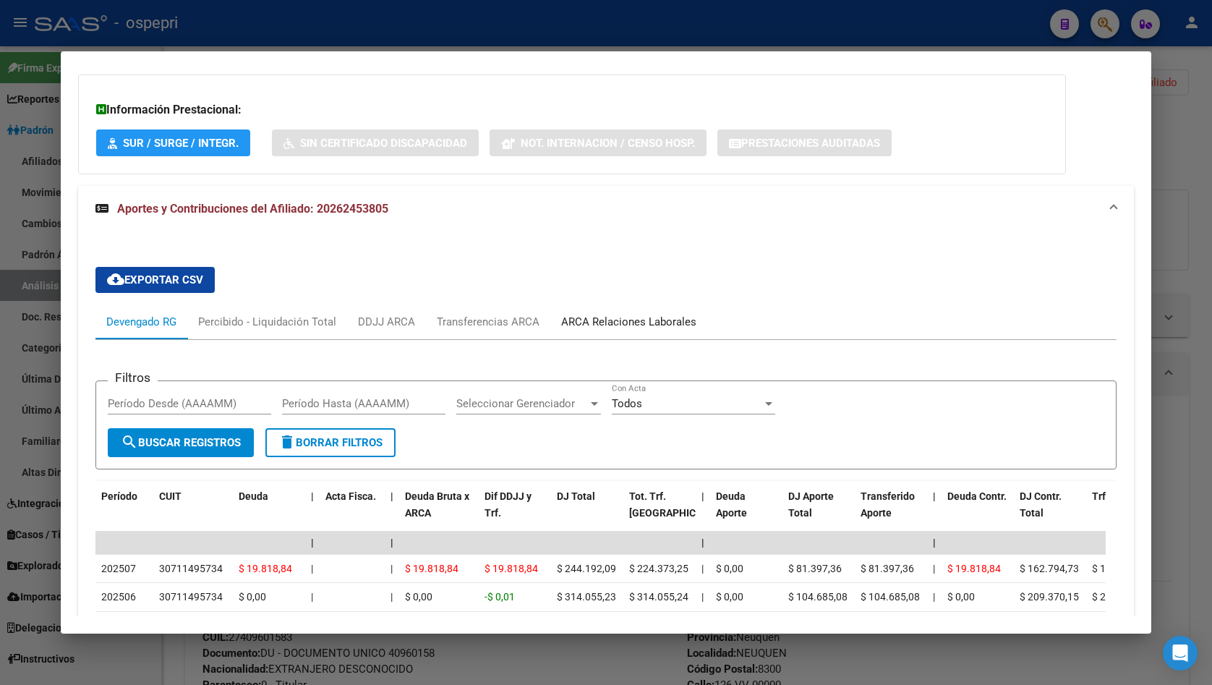
click at [632, 318] on div "ARCA Relaciones Laborales" at bounding box center [628, 322] width 135 height 16
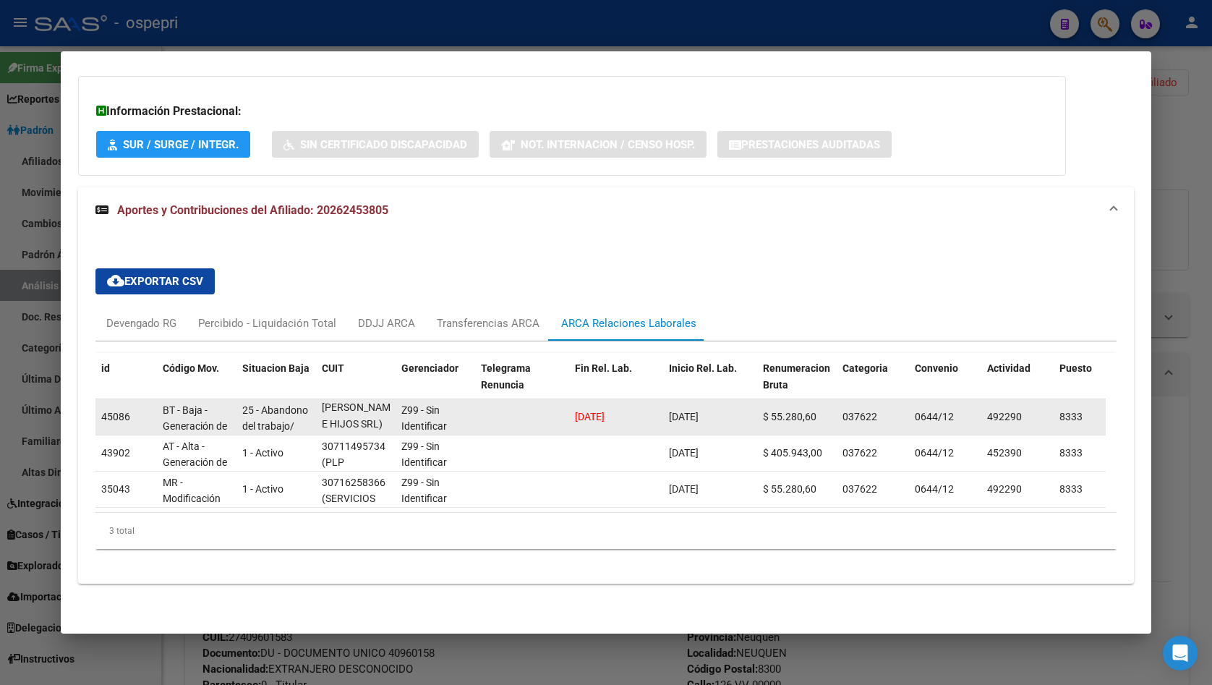
scroll to position [1, 0]
drag, startPoint x: 371, startPoint y: 425, endPoint x: 348, endPoint y: 428, distance: 23.3
click at [348, 428] on div "30716258366 (SERVICIOS [PERSON_NAME] E HIJOS SRL)" at bounding box center [356, 417] width 68 height 30
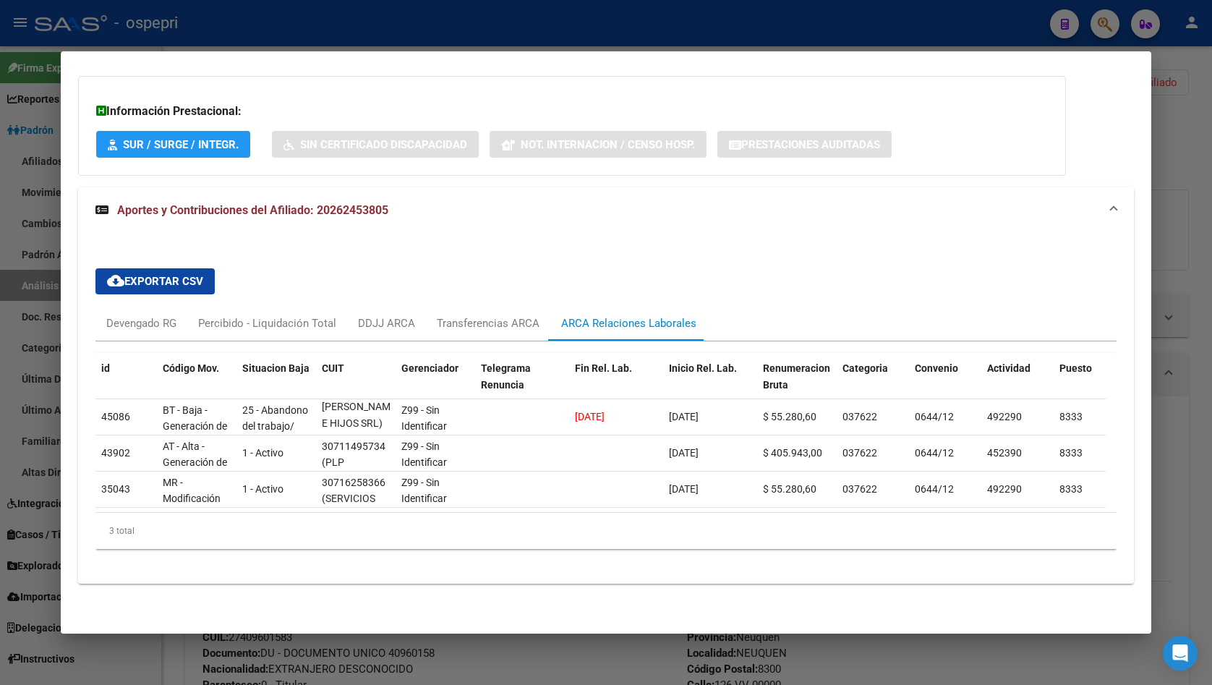
drag, startPoint x: 1168, startPoint y: 224, endPoint x: 679, endPoint y: 130, distance: 497.9
click at [1163, 224] on div at bounding box center [606, 342] width 1212 height 685
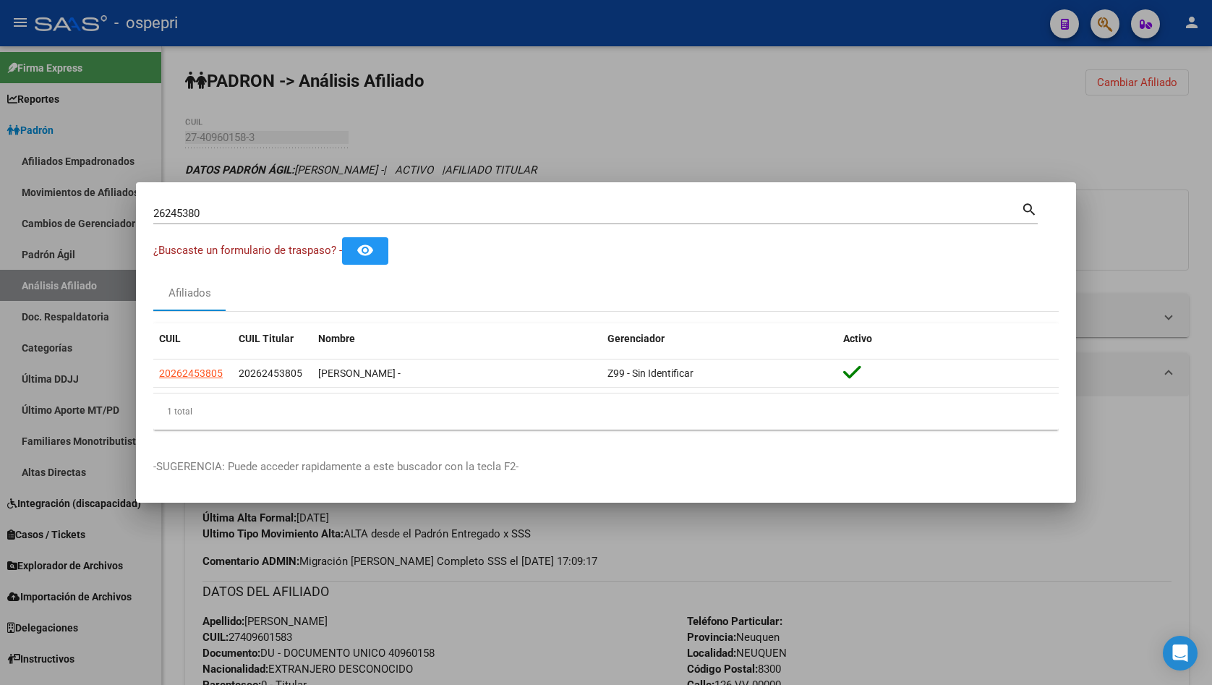
click at [427, 205] on div "26245380 Buscar (apellido, dni, cuil, nro traspaso, cuit, obra social)" at bounding box center [587, 214] width 868 height 22
drag, startPoint x: 427, startPoint y: 205, endPoint x: 425, endPoint y: 219, distance: 14.5
click at [427, 208] on div "26245380 Buscar (apellido, dni, cuil, nro traspaso, cuit, obra social)" at bounding box center [587, 214] width 868 height 22
click at [425, 219] on input "26245380" at bounding box center [587, 213] width 868 height 13
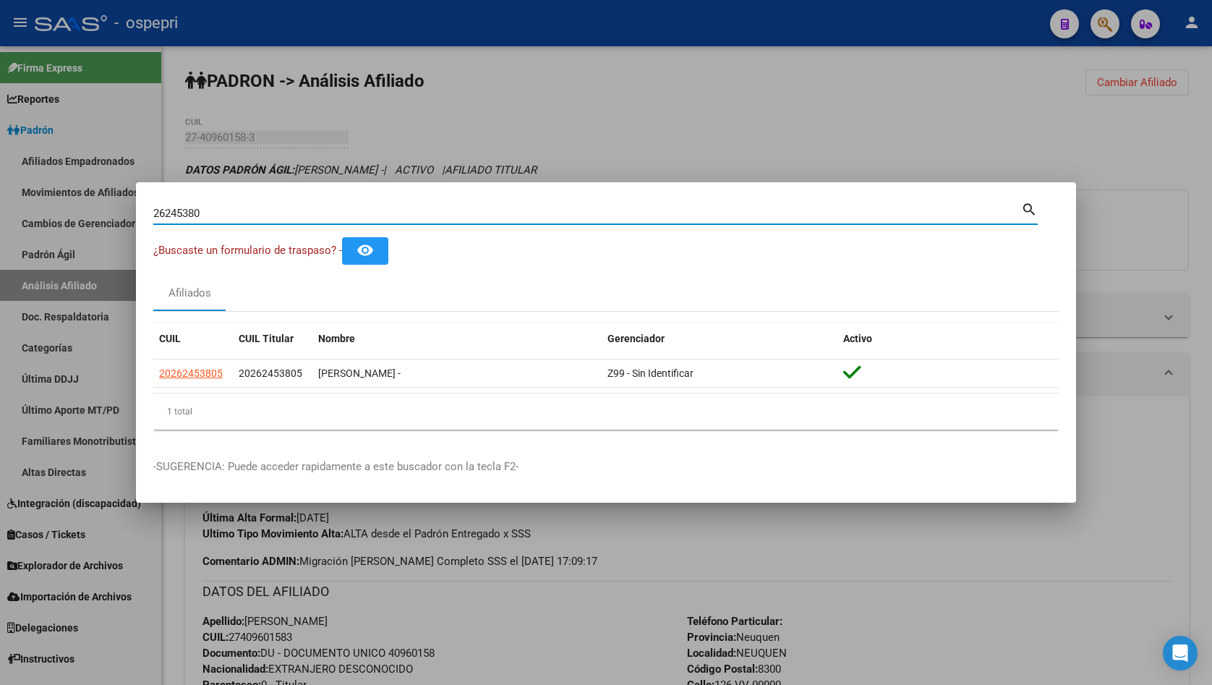
paste input "36344309"
type input "36344309"
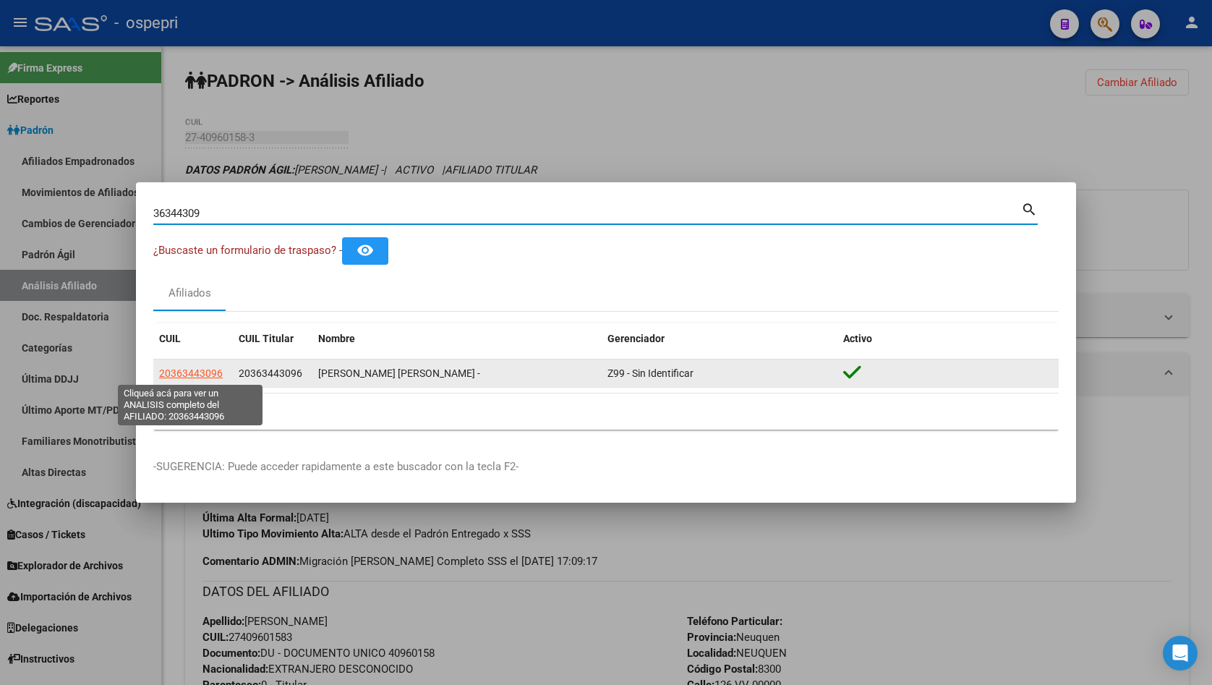
click at [198, 376] on span "20363443096" at bounding box center [191, 374] width 64 height 12
type textarea "20363443096"
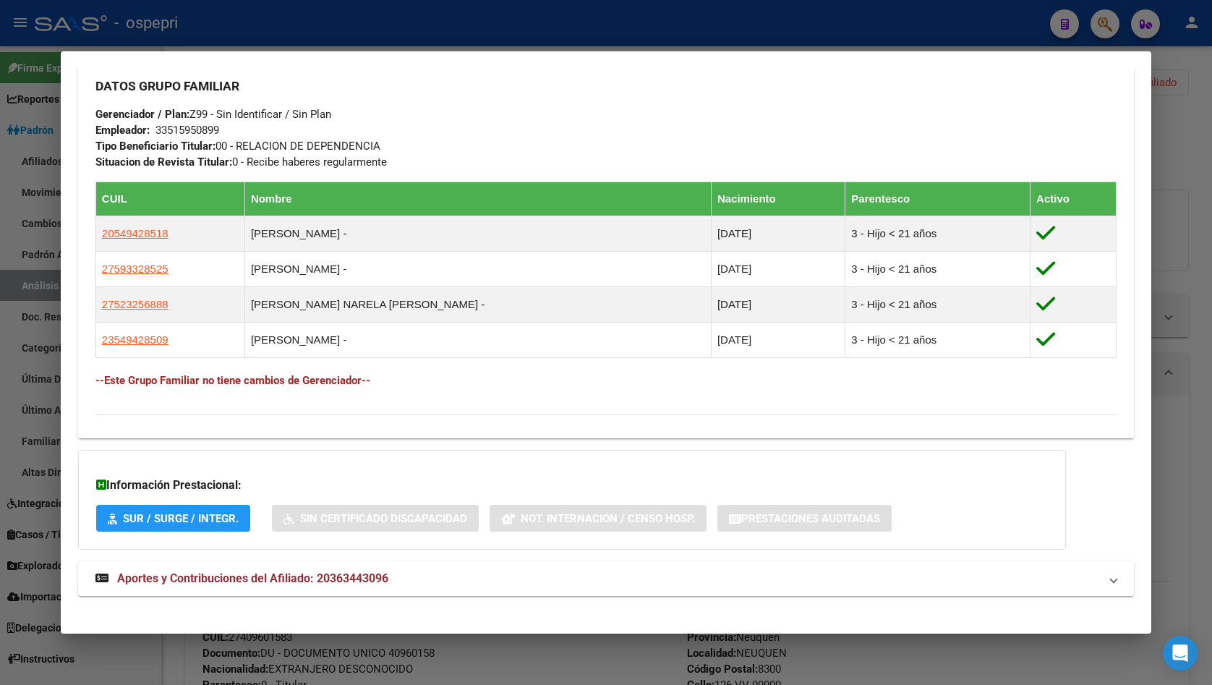
scroll to position [709, 0]
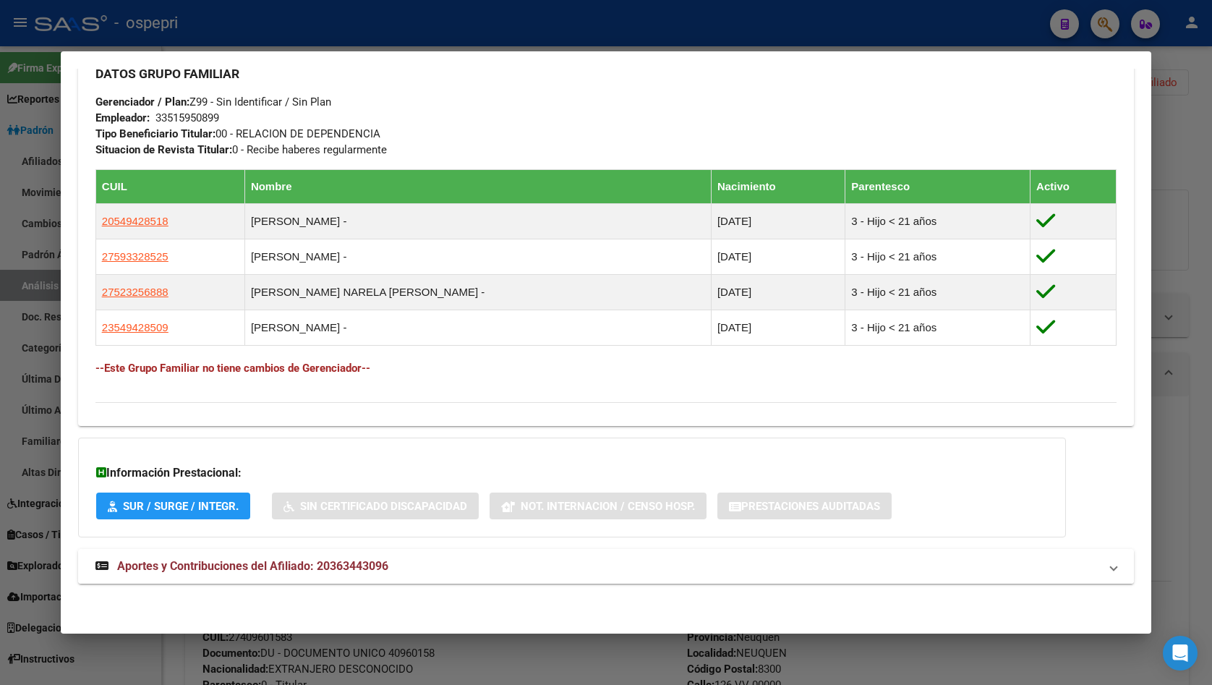
click at [385, 564] on span "Aportes y Contribuciones del Afiliado: 20363443096" at bounding box center [252, 566] width 271 height 14
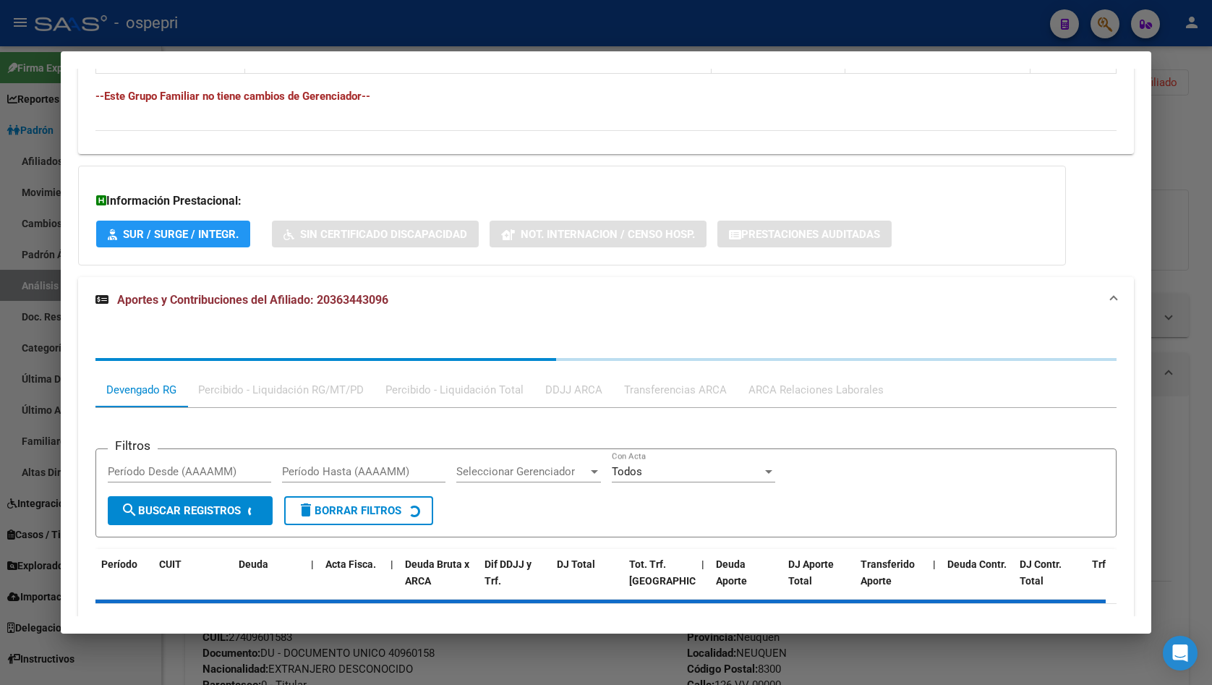
scroll to position [1072, 0]
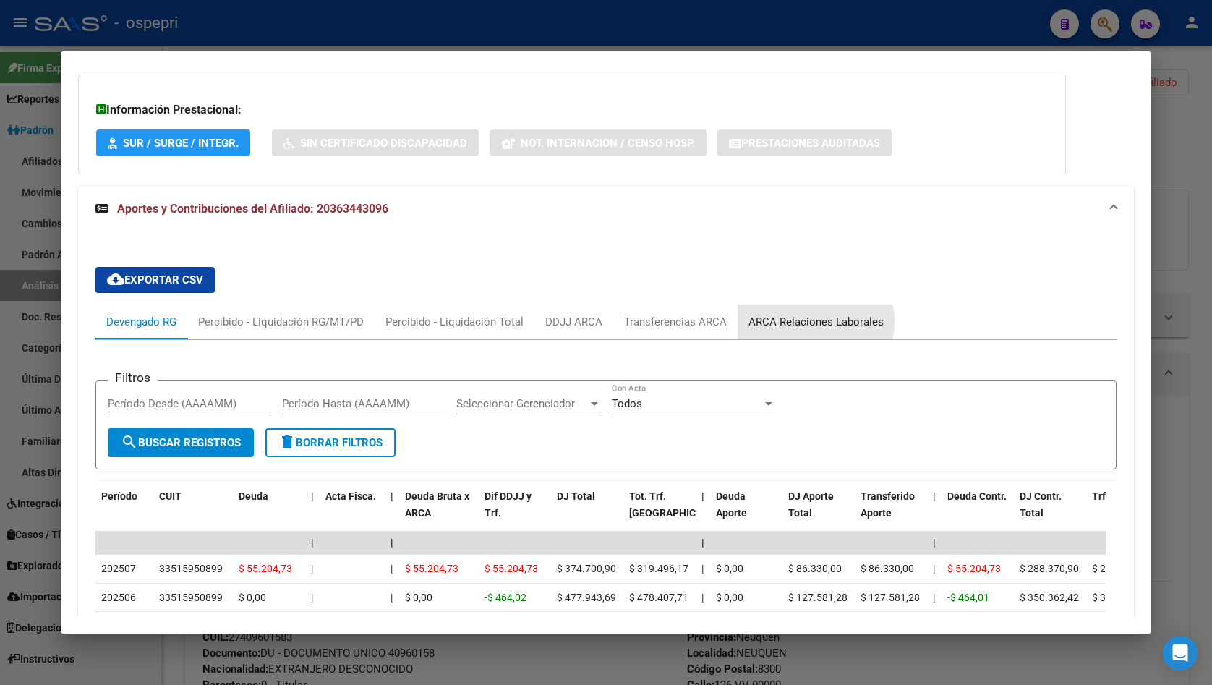
click at [794, 322] on div "ARCA Relaciones Laborales" at bounding box center [816, 322] width 135 height 16
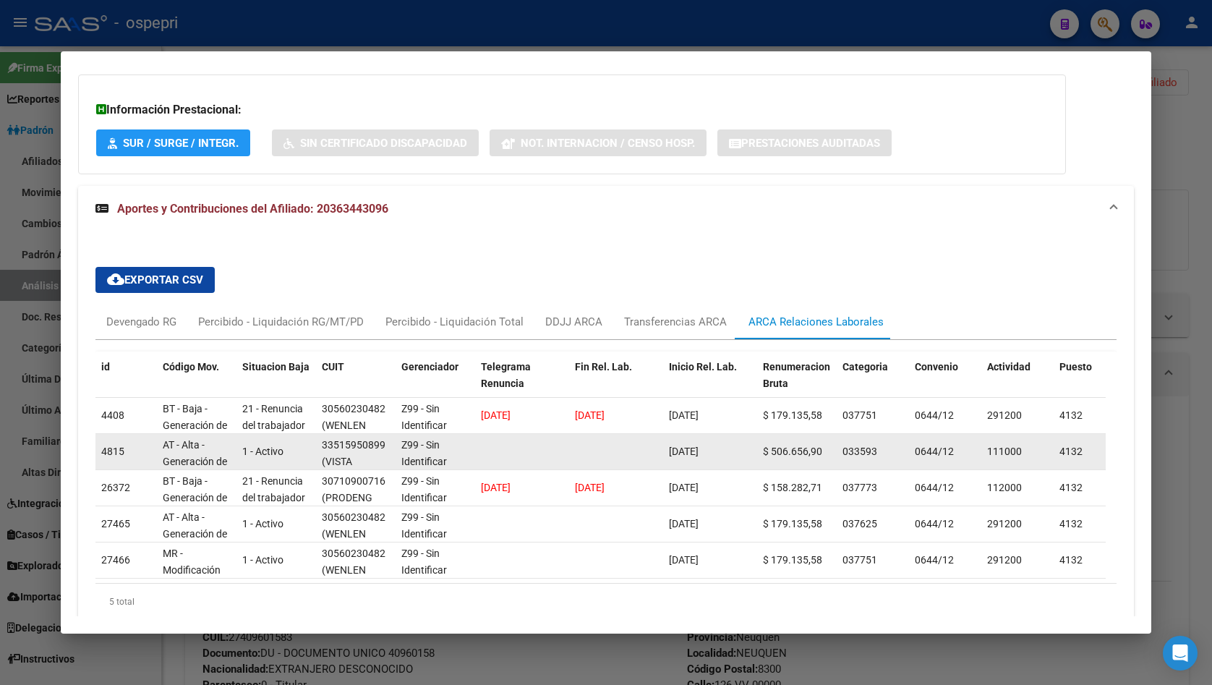
scroll to position [7, 0]
drag, startPoint x: 331, startPoint y: 454, endPoint x: 345, endPoint y: 448, distance: 15.6
click at [345, 448] on div "33515950899 (VISTA ENERGY ARGENTINA S.A.U)" at bounding box center [356, 452] width 68 height 30
